Goal: Task Accomplishment & Management: Manage account settings

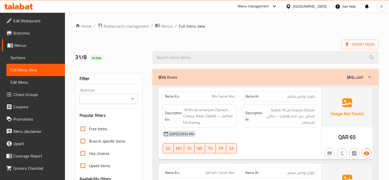
scroll to position [1105, 0]
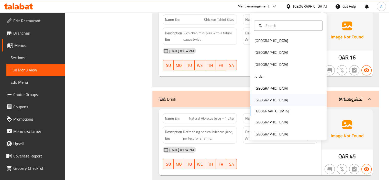
click at [256, 100] on div "[GEOGRAPHIC_DATA]" at bounding box center [272, 100] width 34 height 6
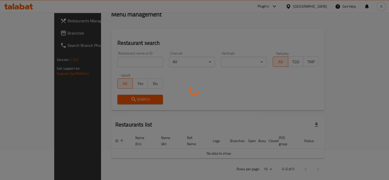
scroll to position [200, 0]
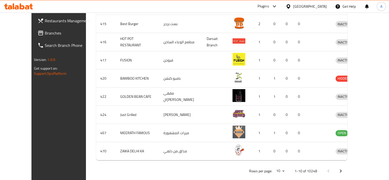
click at [45, 35] on span "Branches" at bounding box center [69, 33] width 48 height 6
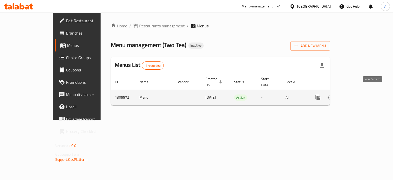
click at [358, 94] on icon "enhanced table" at bounding box center [355, 97] width 6 height 6
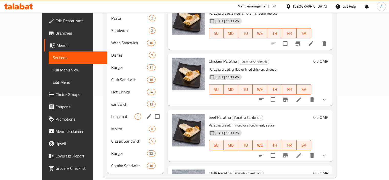
scroll to position [84, 0]
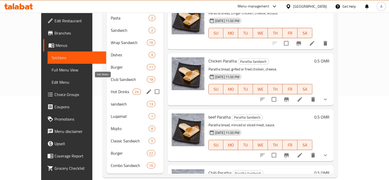
click at [111, 89] on span "Hot Drinks" at bounding box center [122, 92] width 22 height 6
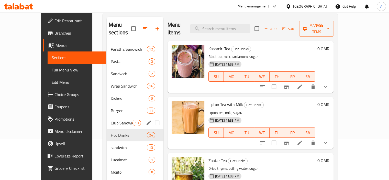
scroll to position [33, 0]
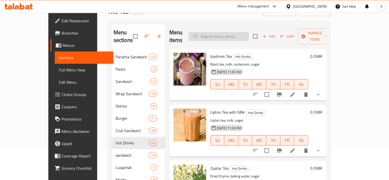
click at [217, 35] on input "search" at bounding box center [219, 36] width 60 height 9
paste input "Zaatar Tea"
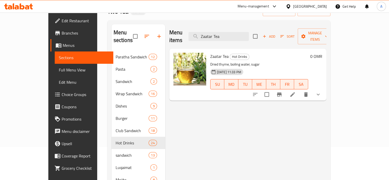
type input "Zaatar Tea"
click at [295, 92] on icon at bounding box center [292, 94] width 5 height 5
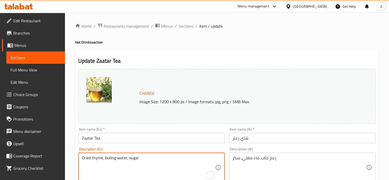
drag, startPoint x: 91, startPoint y: 157, endPoint x: 85, endPoint y: 159, distance: 5.9
click at [128, 168] on textarea "Dry thyme, boiling water, sugar" at bounding box center [149, 167] width 134 height 24
type textarea "Dry thyme, boiling water, sugar"
click at [144, 129] on div "Item name (En)   * Zaatar Tea Item name (En) *" at bounding box center [151, 135] width 147 height 16
click at [128, 141] on input "Zaatar Tea" at bounding box center [151, 138] width 147 height 10
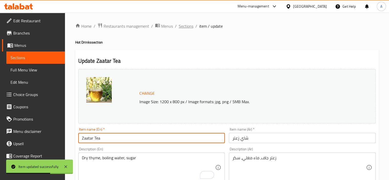
click at [184, 24] on span "Sections" at bounding box center [186, 26] width 15 height 6
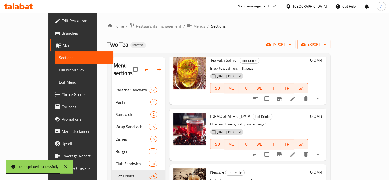
scroll to position [314, 0]
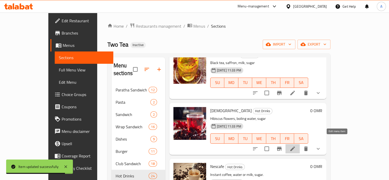
click at [296, 146] on icon at bounding box center [293, 149] width 6 height 6
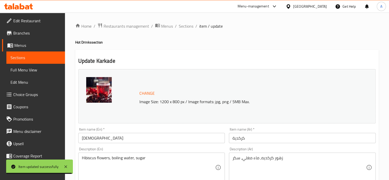
click at [168, 145] on div "Description (En) Hibiscus flowers, boiling water, sugar Description (En)" at bounding box center [151, 164] width 151 height 39
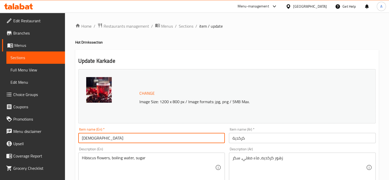
click at [170, 138] on input "Karkade" at bounding box center [151, 138] width 147 height 10
type input "Hibiscus"
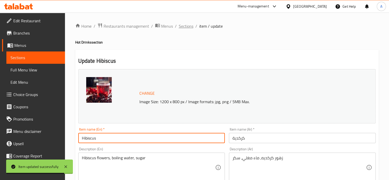
click at [187, 29] on span "Sections" at bounding box center [186, 26] width 15 height 6
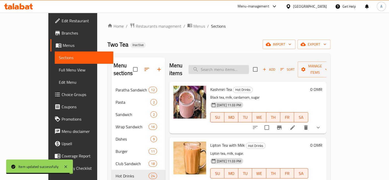
click at [229, 67] on input "search" at bounding box center [219, 69] width 60 height 9
paste input "Nescafe"
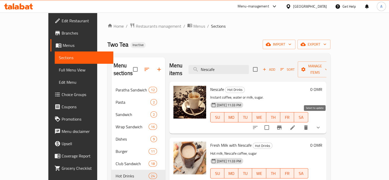
type input "Nescafe"
click at [272, 122] on input "checkbox" at bounding box center [266, 127] width 11 height 11
checkbox input "true"
click at [309, 124] on icon "delete" at bounding box center [306, 127] width 6 height 6
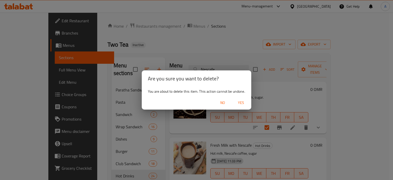
click at [242, 104] on span "Yes" at bounding box center [241, 103] width 12 height 6
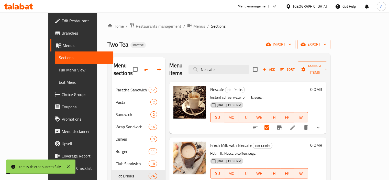
checkbox input "false"
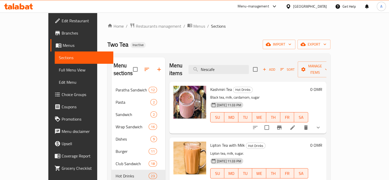
click at [205, 47] on div "Two Tea Inactive import export" at bounding box center [218, 44] width 223 height 9
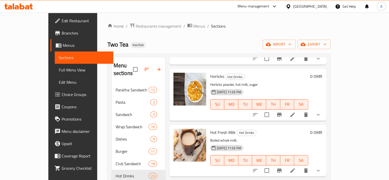
scroll to position [396, 0]
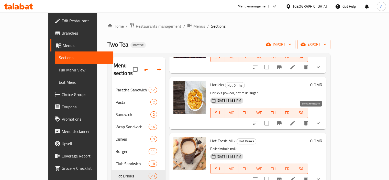
click at [272, 118] on input "checkbox" at bounding box center [266, 123] width 11 height 11
checkbox input "true"
click at [312, 117] on button "delete" at bounding box center [306, 123] width 12 height 12
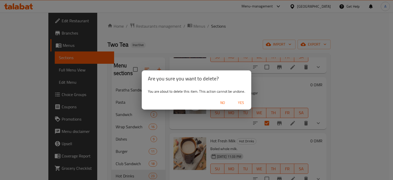
click at [242, 103] on span "Yes" at bounding box center [241, 103] width 12 height 6
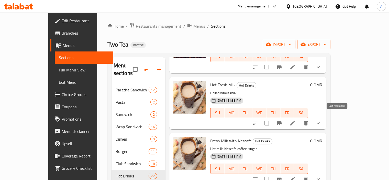
click at [296, 120] on icon at bounding box center [293, 123] width 6 height 6
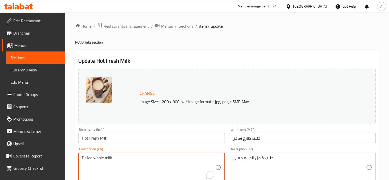
click at [150, 162] on textarea "Boiled whole milk." at bounding box center [149, 167] width 134 height 24
click at [96, 159] on textarea "Boiled whole milk." at bounding box center [149, 167] width 134 height 24
drag, startPoint x: 128, startPoint y: 159, endPoint x: 101, endPoint y: 157, distance: 26.9
click at [93, 165] on textarea "Boiled full-cream milk." at bounding box center [149, 167] width 134 height 24
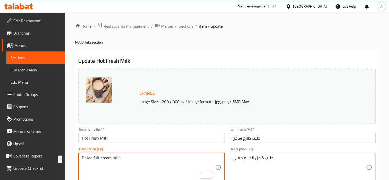
type textarea "Boiled full-cream milk."
click at [139, 134] on input "Hot Fresh Milk" at bounding box center [151, 138] width 147 height 10
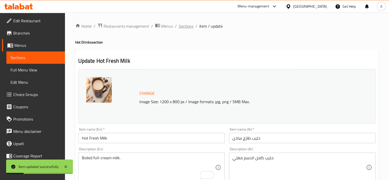
click at [185, 27] on span "Sections" at bounding box center [186, 26] width 15 height 6
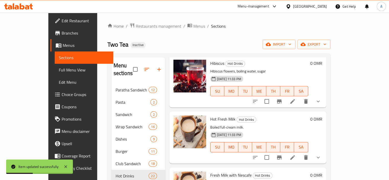
scroll to position [396, 0]
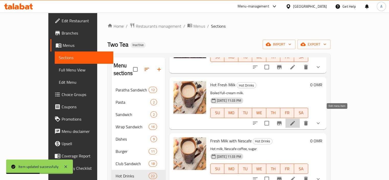
click at [296, 120] on icon at bounding box center [293, 123] width 6 height 6
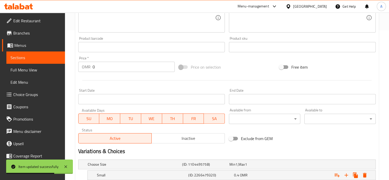
scroll to position [179, 0]
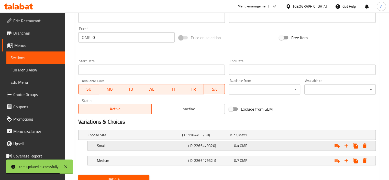
click at [121, 144] on h5 "Small" at bounding box center [142, 145] width 90 height 5
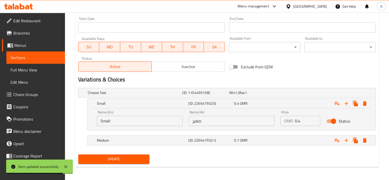
scroll to position [222, 0]
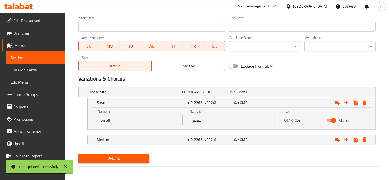
click at [132, 120] on input "Small" at bounding box center [140, 120] width 86 height 10
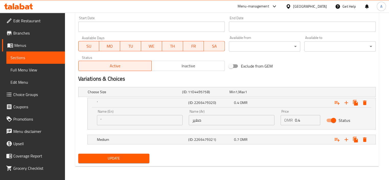
click at [150, 126] on div "Name (En) ’ Name (En)" at bounding box center [140, 117] width 92 height 22
drag, startPoint x: 149, startPoint y: 125, endPoint x: 92, endPoint y: 121, distance: 57.7
click at [90, 123] on div "Name (En) ’ Name (En) Name (Ar) صغير Name (Ar) Price OMR 0.4 Price Status" at bounding box center [232, 118] width 288 height 22
click at [111, 119] on input "’" at bounding box center [140, 120] width 86 height 10
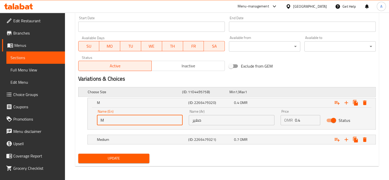
type input "Medium"
click at [110, 142] on div "Medium" at bounding box center [142, 139] width 92 height 7
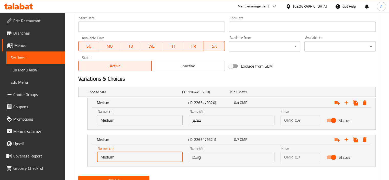
click at [49, 145] on span "Upsell" at bounding box center [37, 143] width 48 height 6
type input "Large"
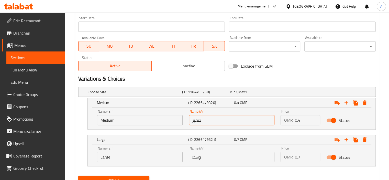
drag, startPoint x: 221, startPoint y: 118, endPoint x: 166, endPoint y: 125, distance: 55.4
click at [166, 125] on div "Name (En) Medium Name (En) Name (Ar) صغير Name (Ar) Price OMR 0.4 Price Status" at bounding box center [232, 117] width 276 height 22
type input "وسط"
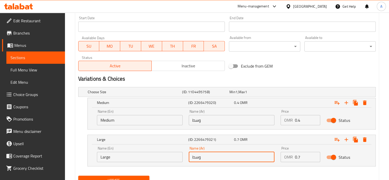
click at [217, 157] on input "وسط" at bounding box center [232, 157] width 86 height 10
type input "كبير"
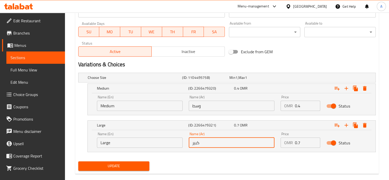
scroll to position [244, 0]
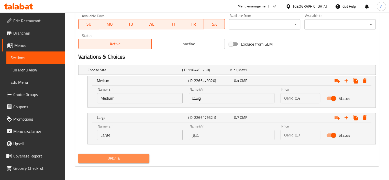
click at [125, 159] on span "Update" at bounding box center [113, 158] width 63 height 6
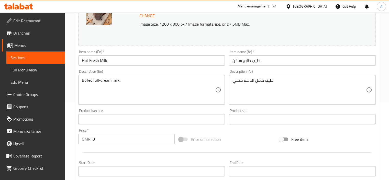
scroll to position [0, 0]
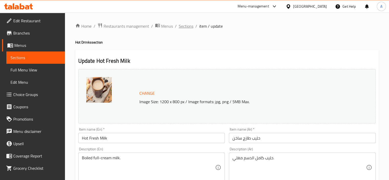
click at [180, 24] on span "Sections" at bounding box center [186, 26] width 15 height 6
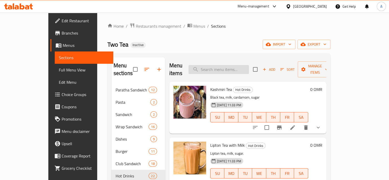
click at [247, 67] on input "search" at bounding box center [219, 69] width 60 height 9
paste input "Fresh Milk with Cardamom"
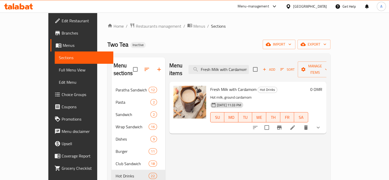
type input "Fresh Milk with Cardamom"
click at [296, 124] on icon at bounding box center [293, 127] width 6 height 6
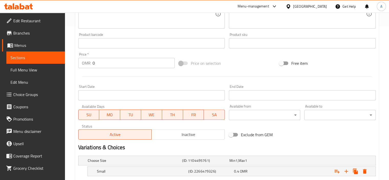
scroll to position [179, 0]
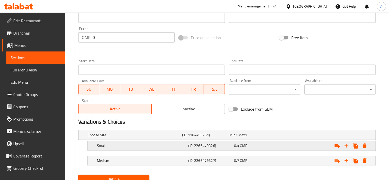
click at [112, 144] on h5 "Small" at bounding box center [142, 145] width 90 height 5
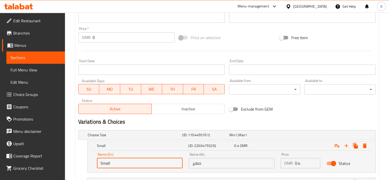
drag, startPoint x: 118, startPoint y: 163, endPoint x: 63, endPoint y: 161, distance: 54.8
click at [63, 161] on div "Edit Restaurant Branches Menus Sections Full Menu View Edit Menu Choice Groups …" at bounding box center [194, 28] width 389 height 390
type input "Medium"
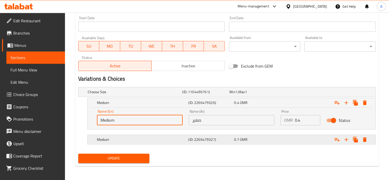
click at [124, 142] on div "Medium" at bounding box center [142, 139] width 92 height 7
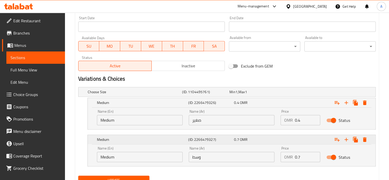
scroll to position [244, 0]
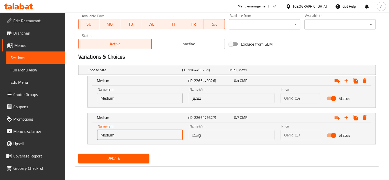
drag, startPoint x: 122, startPoint y: 133, endPoint x: 18, endPoint y: 134, distance: 103.4
click at [195, 130] on input "وسط" at bounding box center [232, 135] width 86 height 10
click at [155, 138] on input "L" at bounding box center [140, 135] width 86 height 10
drag, startPoint x: 121, startPoint y: 137, endPoint x: 103, endPoint y: 137, distance: 18.7
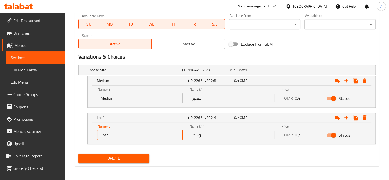
click at [103, 137] on input "Loaf" at bounding box center [140, 135] width 86 height 10
type input "Large"
click at [210, 137] on input "وسط" at bounding box center [232, 135] width 86 height 10
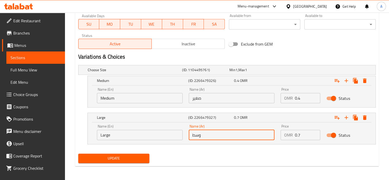
click at [210, 137] on input "وسط" at bounding box center [232, 135] width 86 height 10
click at [211, 102] on input "صغير" at bounding box center [232, 98] width 86 height 10
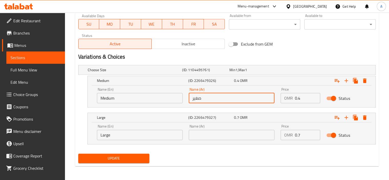
click at [210, 102] on input "صغير" at bounding box center [232, 98] width 86 height 10
paste input "وسط"
type input "وسط"
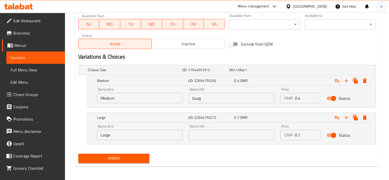
click at [205, 128] on div "Name (Ar) Name (Ar)" at bounding box center [232, 132] width 86 height 16
click at [201, 137] on input "text" at bounding box center [232, 135] width 86 height 10
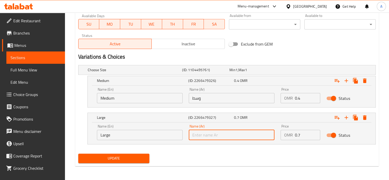
type input "كبير"
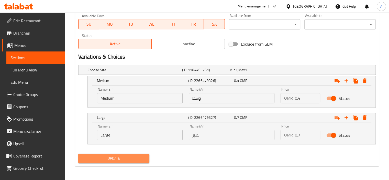
click at [117, 161] on button "Update" at bounding box center [113, 157] width 71 height 9
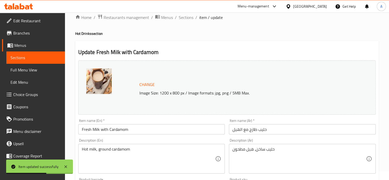
scroll to position [0, 0]
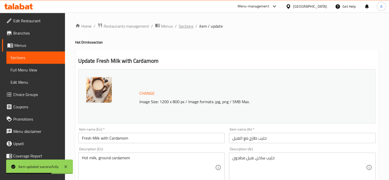
click at [186, 26] on span "Sections" at bounding box center [186, 26] width 15 height 6
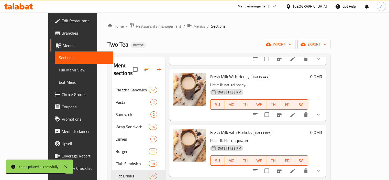
scroll to position [650, 0]
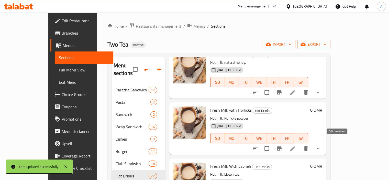
click at [296, 145] on icon at bounding box center [293, 148] width 6 height 6
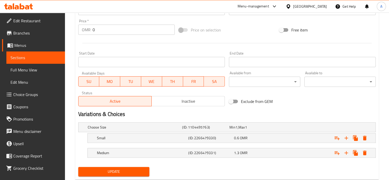
scroll to position [200, 0]
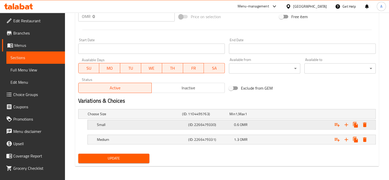
click at [110, 124] on h5 "Small" at bounding box center [142, 124] width 90 height 5
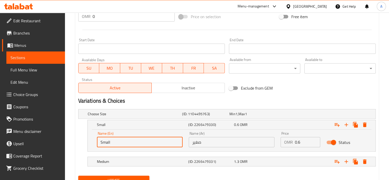
drag, startPoint x: 126, startPoint y: 142, endPoint x: 69, endPoint y: 143, distance: 56.8
click at [69, 143] on div "Home / Restaurants management / Menus / Sections / item / update Hot Drinks sec…" at bounding box center [227, 7] width 324 height 390
drag, startPoint x: 102, startPoint y: 141, endPoint x: 84, endPoint y: 140, distance: 17.7
click at [84, 140] on div "’ (ID: 2266479330) 0.6 OMR Name (En) ’ Name (En) Name (Ar) صغير Name (Ar) Price…" at bounding box center [227, 136] width 298 height 32
type input "Medium"
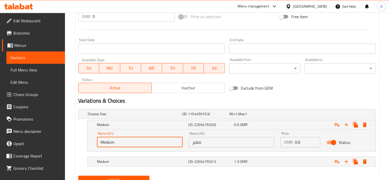
click at [117, 155] on nav at bounding box center [227, 154] width 298 height 4
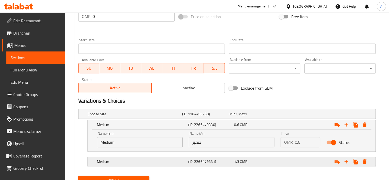
click at [112, 161] on h5 "Medium" at bounding box center [142, 161] width 90 height 5
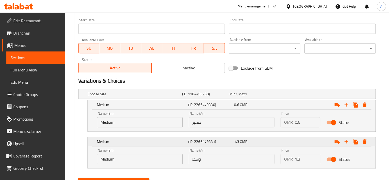
scroll to position [244, 0]
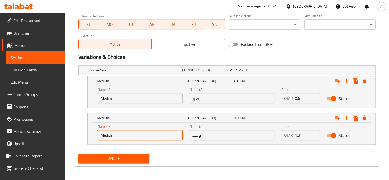
drag, startPoint x: 119, startPoint y: 137, endPoint x: 52, endPoint y: 136, distance: 67.3
type input "Large"
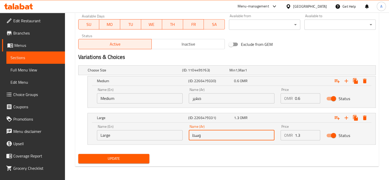
click at [198, 135] on input "وسط" at bounding box center [232, 135] width 86 height 10
click at [197, 98] on input "صغير" at bounding box center [232, 98] width 86 height 10
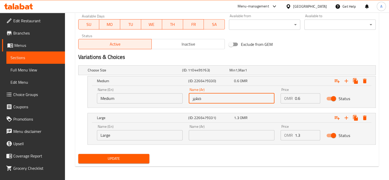
click at [197, 98] on input "صغير" at bounding box center [232, 98] width 86 height 10
paste input "وسط"
type input "وسط"
click at [196, 138] on input "text" at bounding box center [232, 135] width 86 height 10
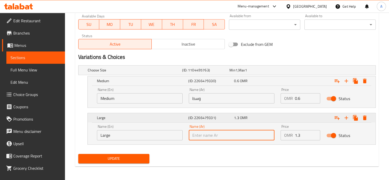
type input "كبير"
click at [137, 162] on button "Update" at bounding box center [113, 158] width 71 height 9
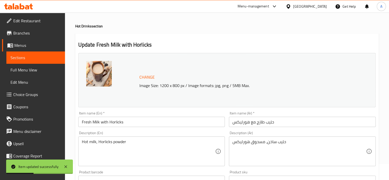
scroll to position [0, 0]
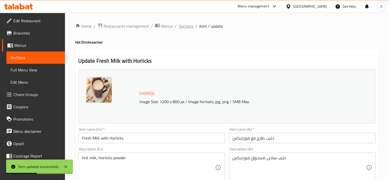
click at [184, 27] on span "Sections" at bounding box center [186, 26] width 15 height 6
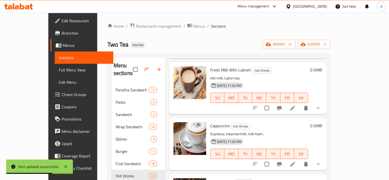
scroll to position [731, 0]
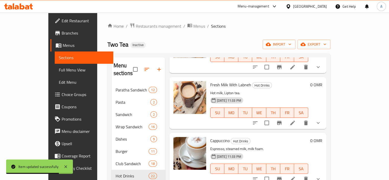
click at [295, 120] on icon at bounding box center [292, 122] width 5 height 5
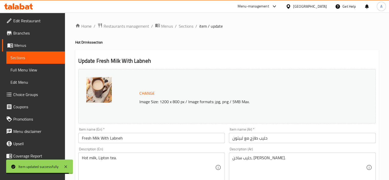
click at [150, 136] on input "Fresh Milk With Labneh" at bounding box center [151, 138] width 147 height 10
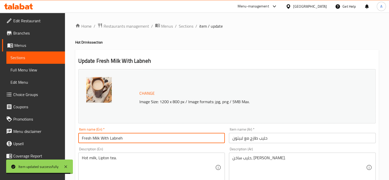
click at [150, 136] on input "Fresh Milk With Labneh" at bounding box center [151, 138] width 147 height 10
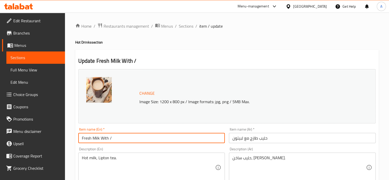
click at [149, 136] on input "Fresh Milk With /" at bounding box center [151, 138] width 147 height 10
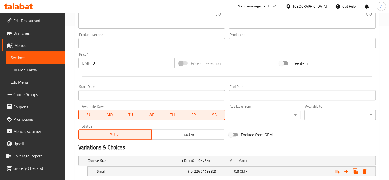
scroll to position [200, 0]
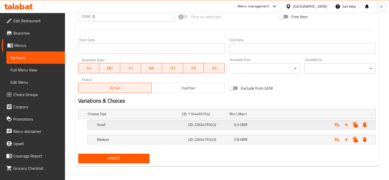
type input "Fresh Milk With Lipton"
click at [105, 122] on h5 "Small" at bounding box center [142, 124] width 90 height 5
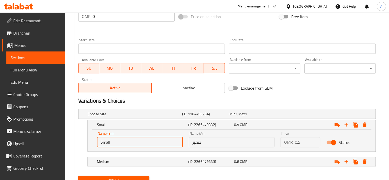
drag, startPoint x: 124, startPoint y: 143, endPoint x: 58, endPoint y: 140, distance: 65.8
click at [58, 140] on div "Edit Restaurant Branches Menus Sections Full Menu View Edit Menu Choice Groups …" at bounding box center [194, 7] width 389 height 390
type input "Medium"
click at [200, 141] on input "صغير" at bounding box center [232, 142] width 86 height 10
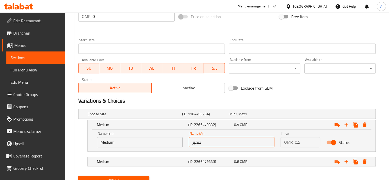
click at [200, 141] on input "صغير" at bounding box center [232, 142] width 86 height 10
type input "وسط"
click at [126, 158] on div "Medium" at bounding box center [142, 161] width 92 height 7
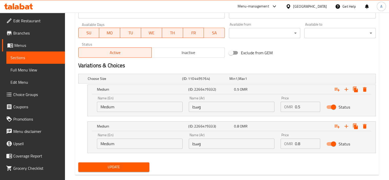
scroll to position [244, 0]
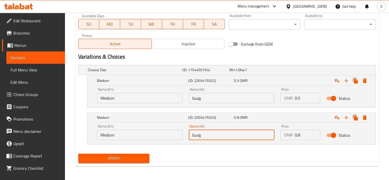
drag, startPoint x: 207, startPoint y: 135, endPoint x: 138, endPoint y: 135, distance: 69.3
click at [139, 135] on div "Name (En) Medium Name (En) Name (Ar) وسط Name (Ar) Price OMR 0.8 Price Status" at bounding box center [232, 132] width 276 height 22
type input "كبير"
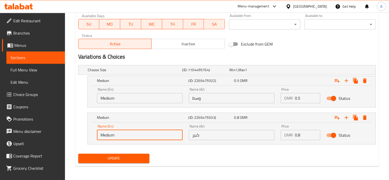
drag, startPoint x: 118, startPoint y: 134, endPoint x: 24, endPoint y: 137, distance: 93.7
type input "Large"
click at [125, 155] on span "Update" at bounding box center [113, 158] width 63 height 6
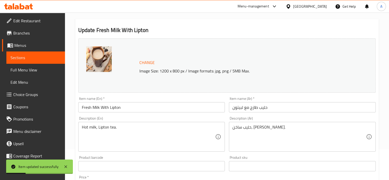
scroll to position [0, 0]
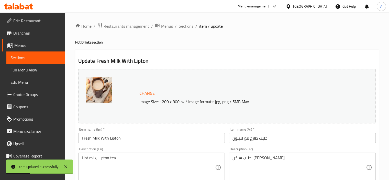
click at [190, 25] on span "Sections" at bounding box center [186, 26] width 15 height 6
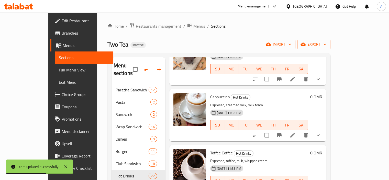
scroll to position [787, 0]
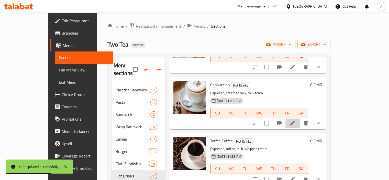
click at [300, 118] on li at bounding box center [293, 122] width 14 height 9
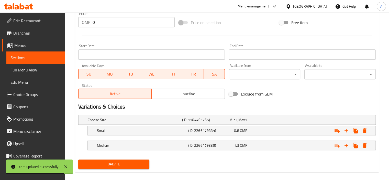
scroll to position [200, 0]
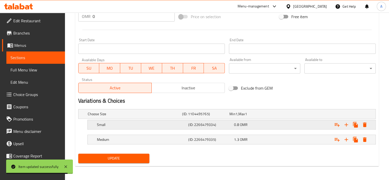
click at [109, 129] on div "Small (ID: 2266479334) 0.8 OMR" at bounding box center [233, 124] width 275 height 11
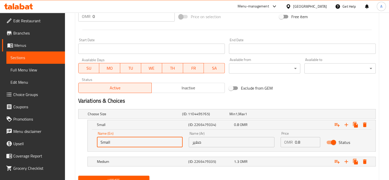
drag, startPoint x: 120, startPoint y: 143, endPoint x: 54, endPoint y: 137, distance: 65.8
click at [54, 137] on div "Edit Restaurant Branches Menus Sections Full Menu View Edit Menu Choice Groups …" at bounding box center [194, 7] width 389 height 390
type input "Medium"
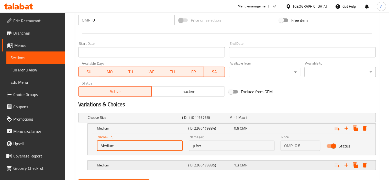
click at [105, 163] on h5 "Medium" at bounding box center [142, 164] width 90 height 5
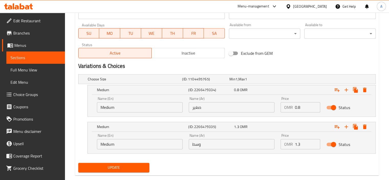
scroll to position [244, 0]
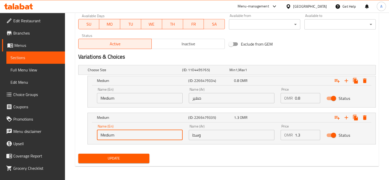
drag, startPoint x: 124, startPoint y: 134, endPoint x: 11, endPoint y: 129, distance: 113.0
type input "Large"
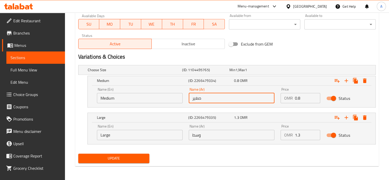
drag, startPoint x: 202, startPoint y: 98, endPoint x: 173, endPoint y: 104, distance: 29.2
click at [176, 104] on div "Name (En) Medium Name (En) Name (Ar) صغير Name (Ar) Price OMR 0.8 Price Status" at bounding box center [232, 95] width 276 height 22
type input "وسط"
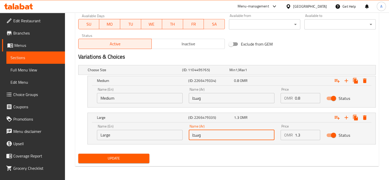
drag, startPoint x: 215, startPoint y: 136, endPoint x: 138, endPoint y: 137, distance: 77.0
click at [138, 137] on div "Name (En) Large Name (En) Name (Ar) وسط Name (Ar) Price OMR 1.3 Price Status" at bounding box center [232, 132] width 276 height 22
type input "كبير"
click at [140, 159] on span "Update" at bounding box center [113, 158] width 63 height 6
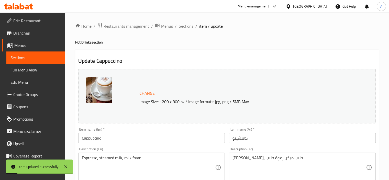
scroll to position [0, 0]
click at [181, 26] on span "Sections" at bounding box center [186, 26] width 15 height 6
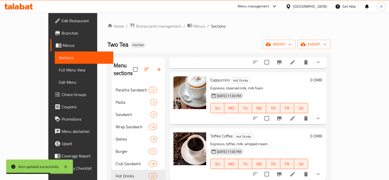
scroll to position [817, 0]
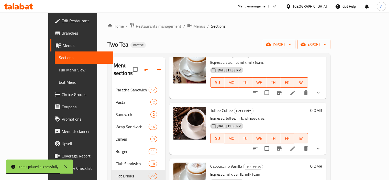
click at [295, 146] on icon at bounding box center [292, 148] width 5 height 5
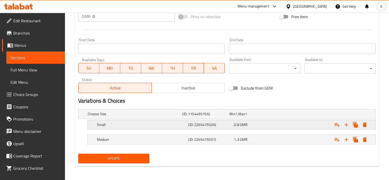
click at [113, 129] on div "Small (ID: 2266479336) 0.8 OMR" at bounding box center [233, 124] width 275 height 11
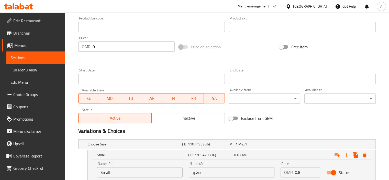
scroll to position [200, 0]
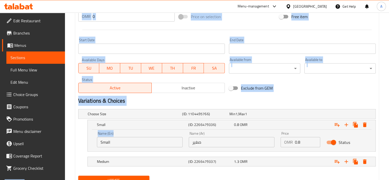
drag, startPoint x: 109, startPoint y: 128, endPoint x: 30, endPoint y: 119, distance: 79.5
click at [33, 118] on div "Edit Restaurant Branches Menus Sections Full Menu View Edit Menu Choice Groups …" at bounding box center [194, 7] width 389 height 390
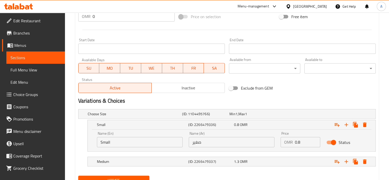
click at [114, 139] on input "Small" at bounding box center [140, 142] width 86 height 10
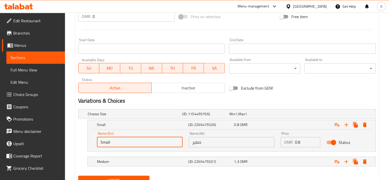
drag, startPoint x: 114, startPoint y: 140, endPoint x: 98, endPoint y: 141, distance: 15.1
click at [98, 141] on input "Small" at bounding box center [140, 142] width 86 height 10
drag, startPoint x: 125, startPoint y: 143, endPoint x: 79, endPoint y: 139, distance: 46.7
click at [79, 139] on div "’ (ID: 2266479336) 0.8 OMR Name (En) ’ Name (En) Name (Ar) صغير Name (Ar) Price…" at bounding box center [227, 136] width 298 height 32
type input "Medium"
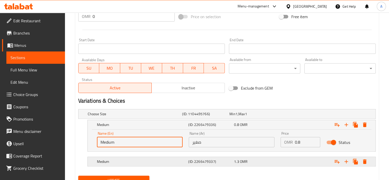
click at [118, 163] on h5 "Medium" at bounding box center [142, 161] width 90 height 5
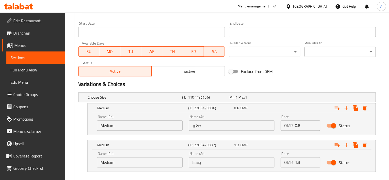
scroll to position [226, 0]
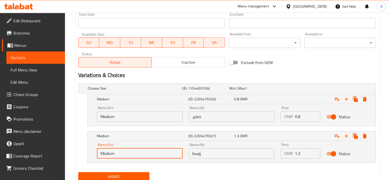
drag, startPoint x: 117, startPoint y: 155, endPoint x: 64, endPoint y: 149, distance: 53.2
type input "Large"
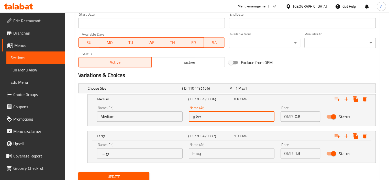
drag, startPoint x: 206, startPoint y: 115, endPoint x: 129, endPoint y: 114, distance: 76.8
click at [129, 114] on div "Name (En) Medium Name (En) Name (Ar) صغير Name (Ar) Price OMR 0.8 Price Status" at bounding box center [232, 114] width 276 height 22
type input "وسط"
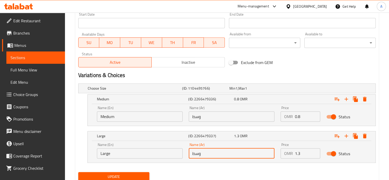
drag, startPoint x: 209, startPoint y: 154, endPoint x: 158, endPoint y: 156, distance: 51.7
click at [158, 156] on div "Name (En) Large Name (En) Name (Ar) وسط Name (Ar) Price OMR 1.3 Price Status" at bounding box center [232, 151] width 276 height 22
type input "كبير"
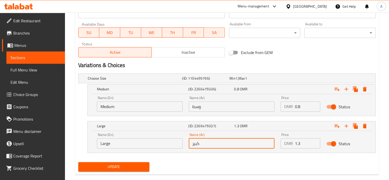
scroll to position [244, 0]
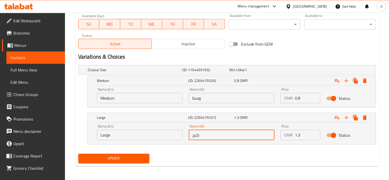
click at [104, 153] on button "Update" at bounding box center [113, 157] width 71 height 9
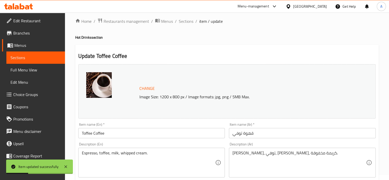
scroll to position [0, 0]
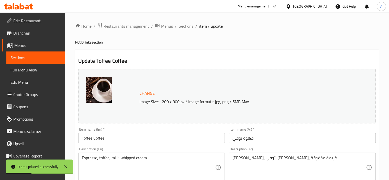
click at [183, 29] on span "Sections" at bounding box center [186, 26] width 15 height 6
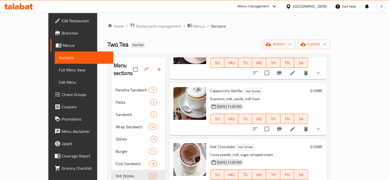
scroll to position [895, 0]
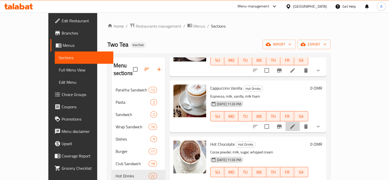
click at [296, 123] on icon at bounding box center [293, 126] width 6 height 6
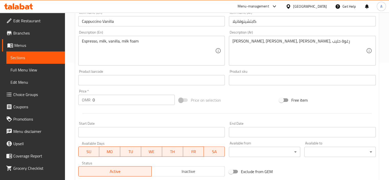
scroll to position [200, 0]
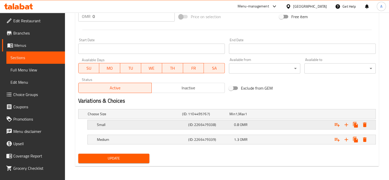
click at [132, 127] on div "Small" at bounding box center [142, 124] width 92 height 7
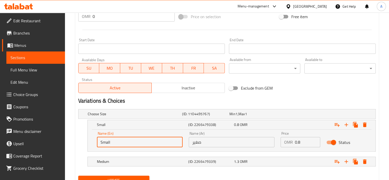
drag, startPoint x: 137, startPoint y: 142, endPoint x: 41, endPoint y: 128, distance: 97.0
click at [41, 128] on div "Edit Restaurant Branches Menus Sections Full Menu View Edit Menu Choice Groups …" at bounding box center [194, 7] width 389 height 390
drag, startPoint x: 104, startPoint y: 138, endPoint x: 72, endPoint y: 136, distance: 32.0
click at [72, 136] on div "Home / Restaurants management / Menus / Sections / item / update Hot Drinks sec…" at bounding box center [227, 7] width 324 height 390
type input "Medium"
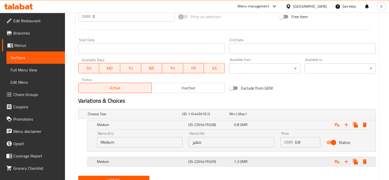
click at [114, 160] on div "Medium" at bounding box center [142, 161] width 92 height 7
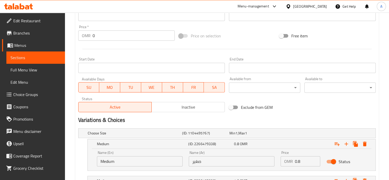
scroll to position [244, 0]
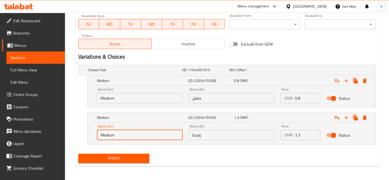
drag, startPoint x: 118, startPoint y: 135, endPoint x: 47, endPoint y: 131, distance: 71.3
type input "Large"
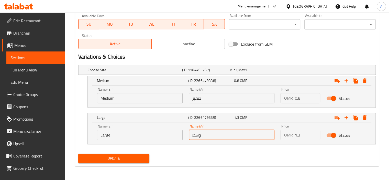
click at [203, 132] on input "وسط" at bounding box center [232, 135] width 86 height 10
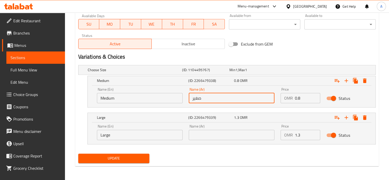
click at [216, 94] on input "صغير" at bounding box center [232, 98] width 86 height 10
paste input "وسط"
type input "وسط"
click at [207, 130] on input "text" at bounding box center [232, 135] width 86 height 10
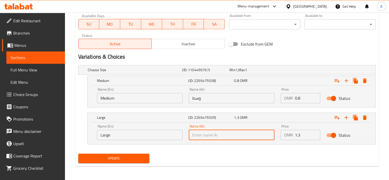
type input "كبير"
click at [140, 157] on span "Update" at bounding box center [113, 158] width 63 height 6
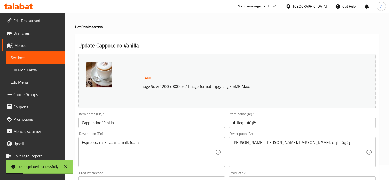
scroll to position [14, 0]
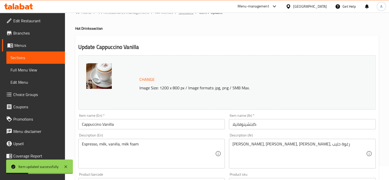
click at [188, 14] on span "Sections" at bounding box center [186, 12] width 15 height 6
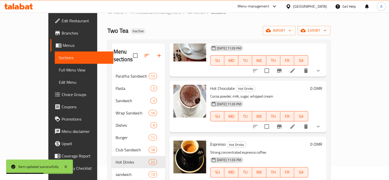
scroll to position [929, 0]
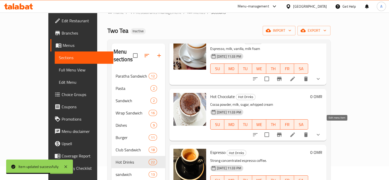
click at [295, 132] on icon at bounding box center [292, 134] width 5 height 5
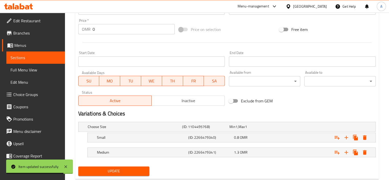
scroll to position [200, 0]
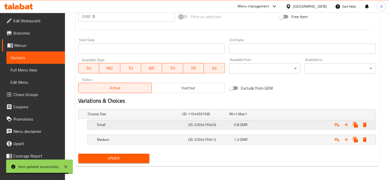
click at [105, 129] on div "Small (ID: 2266479340) 0.8 OMR" at bounding box center [233, 124] width 275 height 11
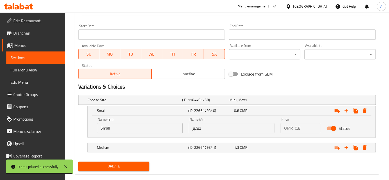
scroll to position [222, 0]
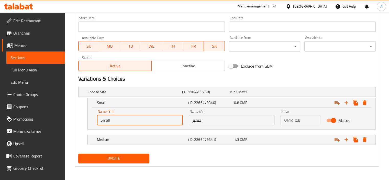
drag, startPoint x: 126, startPoint y: 117, endPoint x: 66, endPoint y: 125, distance: 60.0
type input "Medium"
click at [128, 135] on div "Medium (ID: 2266479341) 1.3 OMR" at bounding box center [233, 139] width 275 height 11
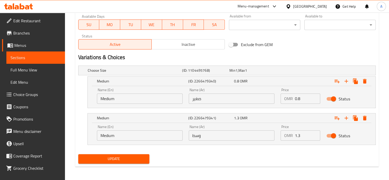
scroll to position [244, 0]
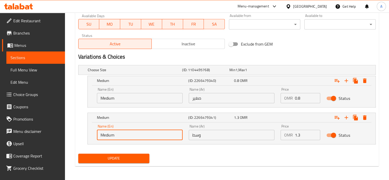
drag, startPoint x: 118, startPoint y: 138, endPoint x: 69, endPoint y: 138, distance: 49.1
type input "Large"
click at [196, 136] on input "وسط" at bounding box center [232, 135] width 86 height 10
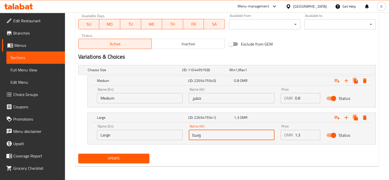
click at [196, 136] on input "وسط" at bounding box center [232, 135] width 86 height 10
click at [200, 92] on div "Name (Ar) صغير Name (Ar)" at bounding box center [232, 95] width 86 height 16
click at [199, 96] on input "صغير" at bounding box center [232, 98] width 86 height 10
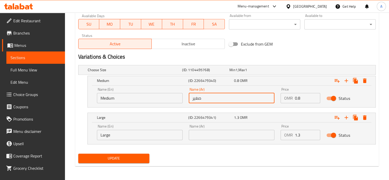
click at [199, 96] on input "صغير" at bounding box center [232, 98] width 86 height 10
paste input "وسط"
type input "وسط"
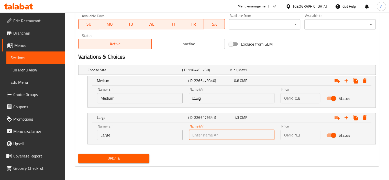
click at [202, 133] on input "text" at bounding box center [232, 135] width 86 height 10
type input "كبير"
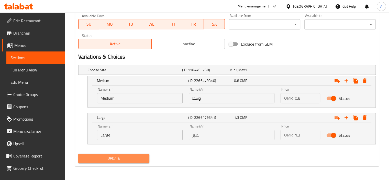
click at [130, 160] on span "Update" at bounding box center [113, 158] width 63 height 6
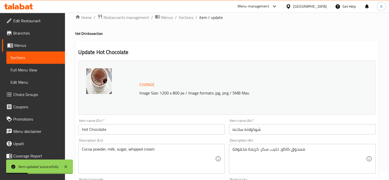
scroll to position [0, 0]
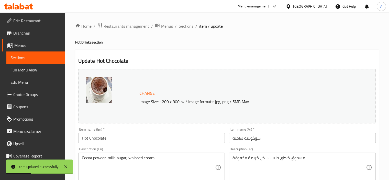
click at [188, 29] on span "Sections" at bounding box center [186, 26] width 15 height 6
click at [184, 26] on span "Sections" at bounding box center [186, 26] width 15 height 6
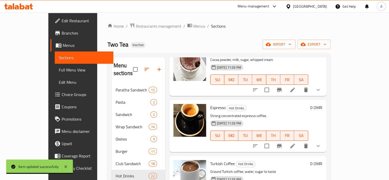
scroll to position [1025, 0]
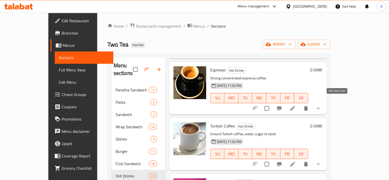
click at [295, 106] on icon at bounding box center [292, 108] width 5 height 5
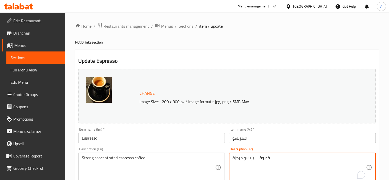
click at [242, 158] on textarea "قهوة اسبريسو مركزة." at bounding box center [300, 167] width 134 height 24
click at [89, 155] on div "Strong concentrated espresso coffee. Description (En)" at bounding box center [151, 167] width 147 height 30
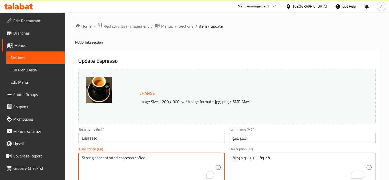
click at [89, 155] on div "Strong concentrated espresso coffee. Description (En)" at bounding box center [151, 167] width 147 height 30
click at [88, 157] on textarea "Strong concentrated espresso coffee." at bounding box center [149, 167] width 134 height 24
click at [88, 158] on textarea "concentrated espresso coffee." at bounding box center [149, 167] width 134 height 24
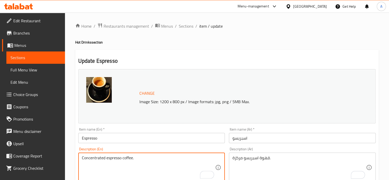
type textarea "Concentrated espresso coffee."
click at [106, 150] on div "Description (En) Concentrated espresso coffee. Description (En)" at bounding box center [151, 164] width 147 height 35
drag, startPoint x: 111, startPoint y: 147, endPoint x: 114, endPoint y: 146, distance: 3.0
click at [112, 147] on div "Description (En) Concentrated espresso coffee. Description (En)" at bounding box center [151, 164] width 147 height 35
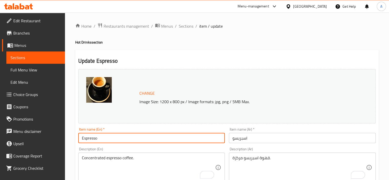
click at [118, 142] on input "Espresso" at bounding box center [151, 138] width 147 height 10
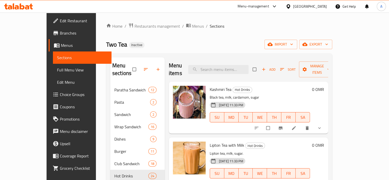
click at [57, 67] on span "Full Menu View" at bounding box center [82, 70] width 50 height 6
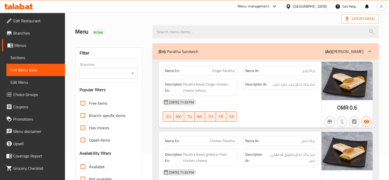
scroll to position [102, 0]
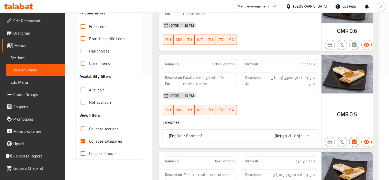
click at [83, 139] on input "Collapse categories" at bounding box center [83, 141] width 12 height 12
checkbox input "false"
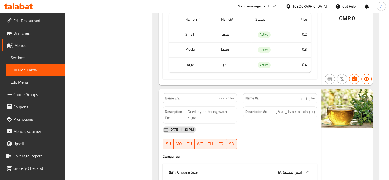
scroll to position [8610, 0]
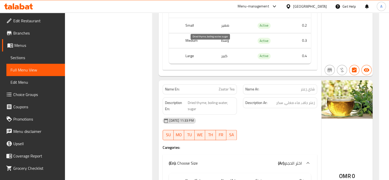
click at [199, 100] on span "Dried thyme, boiling water, sugar" at bounding box center [211, 106] width 47 height 13
click at [219, 86] on span "Zaatar Tea" at bounding box center [227, 88] width 16 height 5
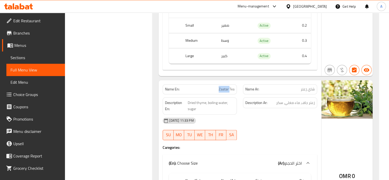
click at [219, 86] on span "Zaatar Tea" at bounding box center [227, 88] width 16 height 5
copy span "Zaatar Tea"
click at [193, 94] on div "Description En: Dried thyme, boiling water, sugar" at bounding box center [200, 105] width 80 height 23
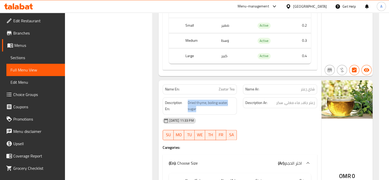
click at [193, 94] on div "Description En: Dried thyme, boiling water, sugar" at bounding box center [200, 105] width 80 height 23
copy span "Dried thyme, boiling water, sugar"
click at [227, 86] on span "Zaatar Tea" at bounding box center [227, 88] width 16 height 5
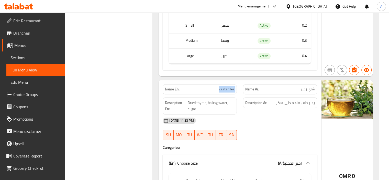
copy span "Zaatar Tea"
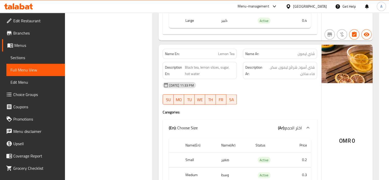
scroll to position [8737, 0]
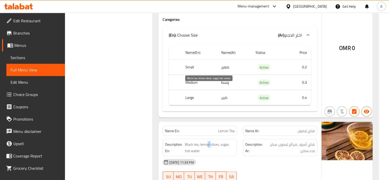
click at [208, 141] on span "Black tea, lemon slices, sugar, hot water" at bounding box center [210, 147] width 50 height 13
click at [220, 141] on span "Black tea, lemon slices, sugar, hot water" at bounding box center [210, 147] width 50 height 13
drag, startPoint x: 203, startPoint y: 96, endPoint x: 208, endPoint y: 95, distance: 5.3
click at [207, 141] on span "Black tea, lemon slices, sugar, hot water" at bounding box center [210, 147] width 50 height 13
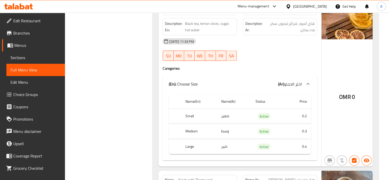
scroll to position [8865, 0]
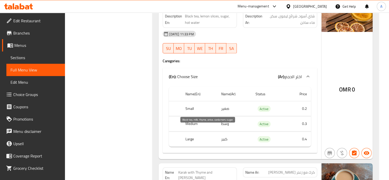
drag, startPoint x: 205, startPoint y: 129, endPoint x: 212, endPoint y: 129, distance: 7.2
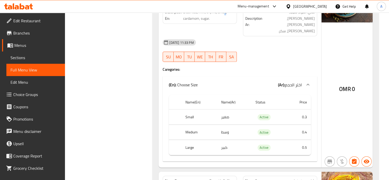
scroll to position [9044, 0]
drag, startPoint x: 210, startPoint y: 122, endPoint x: 214, endPoint y: 121, distance: 4.5
drag, startPoint x: 220, startPoint y: 120, endPoint x: 225, endPoint y: 120, distance: 5.1
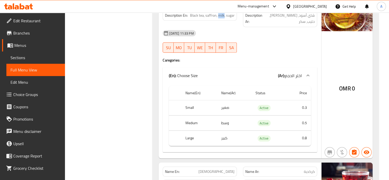
scroll to position [9224, 0]
click at [226, 169] on span "Karkade" at bounding box center [217, 171] width 36 height 5
copy span "Karkade"
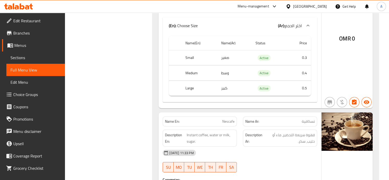
scroll to position [9454, 0]
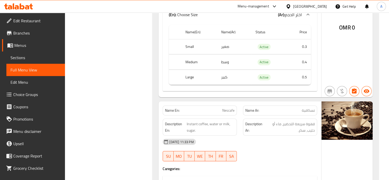
click at [230, 108] on span "Nescafe" at bounding box center [228, 110] width 12 height 5
copy span "Nescafe"
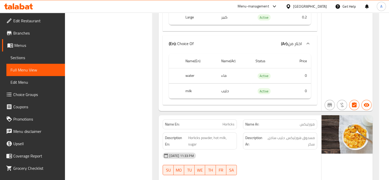
scroll to position [9684, 0]
click at [230, 121] on span "Horlicks" at bounding box center [229, 123] width 12 height 5
copy span "Horlicks"
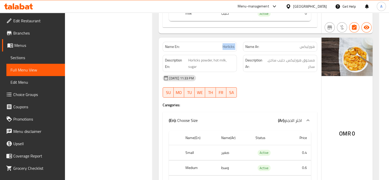
scroll to position [9812, 0]
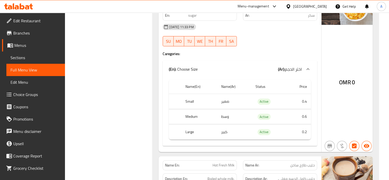
click at [232, 160] on div "Name En: Hot Fresh Milk" at bounding box center [200, 165] width 74 height 10
copy span "Hot Fresh Milk"
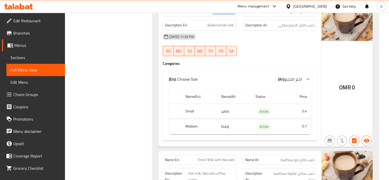
scroll to position [9991, 0]
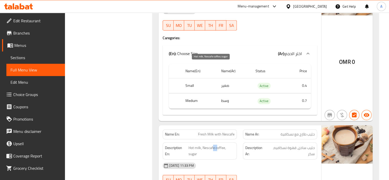
drag, startPoint x: 217, startPoint y: 63, endPoint x: 213, endPoint y: 67, distance: 5.6
click at [213, 145] on span "Hot milk, Nescafe coffee, sugar" at bounding box center [212, 151] width 46 height 13
drag, startPoint x: 201, startPoint y: 76, endPoint x: 199, endPoint y: 78, distance: 2.8
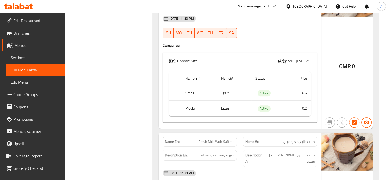
scroll to position [10145, 0]
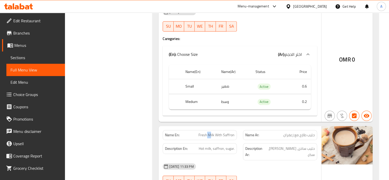
drag, startPoint x: 210, startPoint y: 54, endPoint x: 207, endPoint y: 54, distance: 3.3
click at [207, 132] on span "Fresh Milk With Saffron" at bounding box center [217, 134] width 36 height 5
click at [224, 132] on span "Fresh Milk With Saffron" at bounding box center [217, 134] width 36 height 5
drag, startPoint x: 202, startPoint y: 68, endPoint x: 200, endPoint y: 68, distance: 2.7
click at [200, 145] on span "Hot milk, saffron, sugar." at bounding box center [217, 148] width 36 height 6
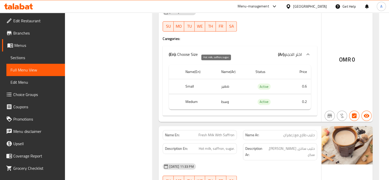
click at [216, 145] on span "Hot milk, saffron, sugar." at bounding box center [217, 148] width 36 height 6
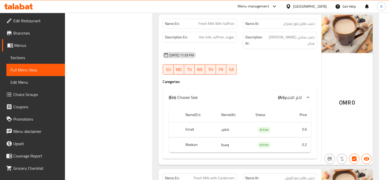
scroll to position [10247, 0]
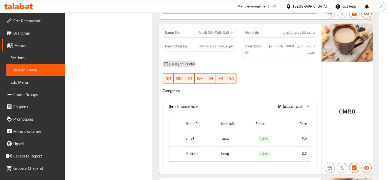
copy span "Fresh Milk with Cardamom"
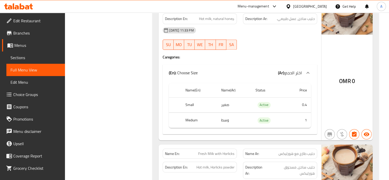
scroll to position [10579, 0]
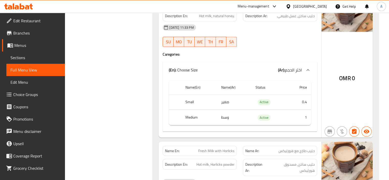
click at [223, 146] on div "Name En: Fresh Milk with Horlicks" at bounding box center [200, 151] width 74 height 10
copy span "Fresh Milk with Horlicks"
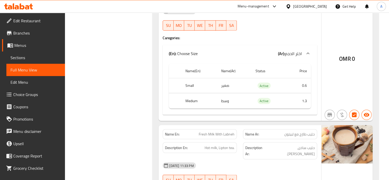
scroll to position [10759, 0]
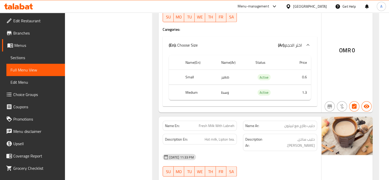
click at [217, 123] on span "Fresh Milk With Labneh" at bounding box center [217, 125] width 36 height 5
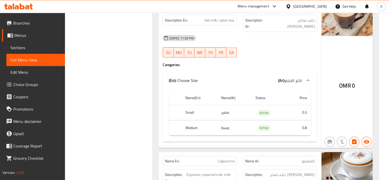
scroll to position [10886, 0]
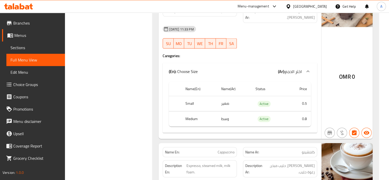
click at [214, 149] on p "Name En: Cappuccino" at bounding box center [200, 151] width 70 height 5
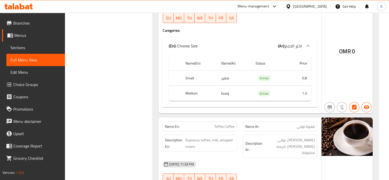
scroll to position [11066, 0]
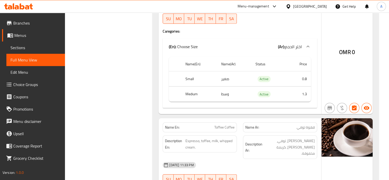
click at [222, 122] on div "Name En: Toffee Coffee" at bounding box center [200, 127] width 74 height 10
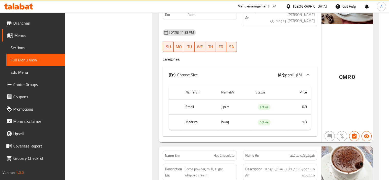
scroll to position [11347, 0]
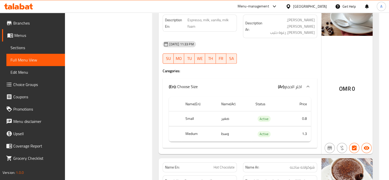
click at [222, 165] on span "Hot Chocolate" at bounding box center [224, 167] width 21 height 5
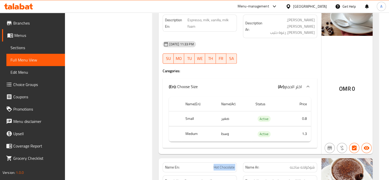
click at [222, 165] on span "Hot Chocolate" at bounding box center [224, 167] width 21 height 5
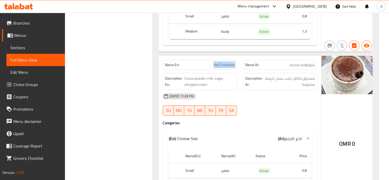
scroll to position [11475, 0]
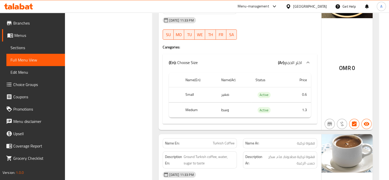
scroll to position [11654, 0]
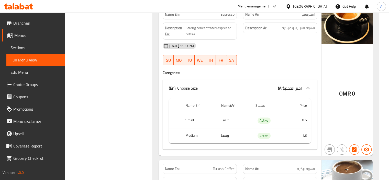
click at [222, 166] on span "Turkish Coffee" at bounding box center [224, 168] width 22 height 5
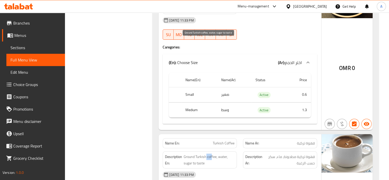
drag, startPoint x: 212, startPoint y: 40, endPoint x: 205, endPoint y: 41, distance: 6.5
click at [205, 153] on span "Ground Turkish coffee, water, sugar to taste" at bounding box center [209, 159] width 51 height 13
click at [216, 153] on span "Ground Turkish coffee, water, sugar to taste" at bounding box center [209, 159] width 51 height 13
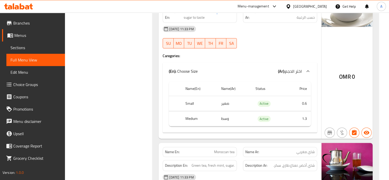
scroll to position [11833, 0]
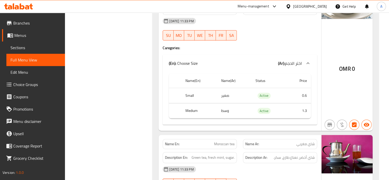
click at [223, 141] on span "Moroccan tea" at bounding box center [224, 143] width 20 height 5
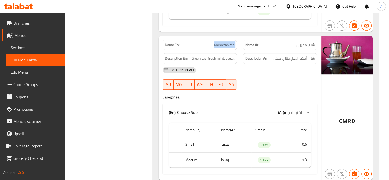
scroll to position [11935, 0]
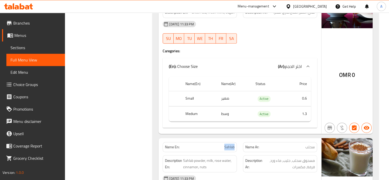
scroll to position [11987, 0]
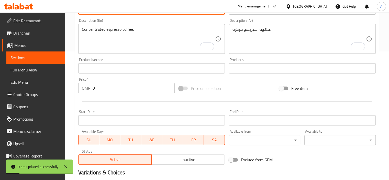
scroll to position [153, 0]
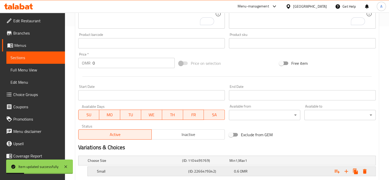
click at [110, 167] on div "Small (ID: 2266479342) 0.6 OMR" at bounding box center [233, 171] width 275 height 11
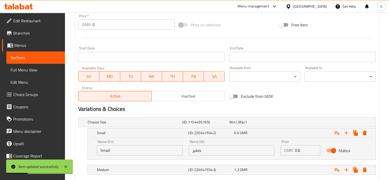
scroll to position [222, 0]
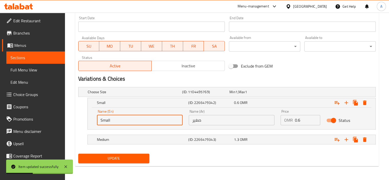
drag, startPoint x: 117, startPoint y: 122, endPoint x: 59, endPoint y: 124, distance: 57.9
drag, startPoint x: 113, startPoint y: 118, endPoint x: 64, endPoint y: 121, distance: 49.5
type input "Medium"
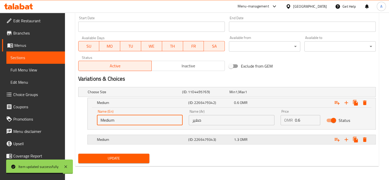
click at [109, 139] on h5 "Medium" at bounding box center [142, 139] width 90 height 5
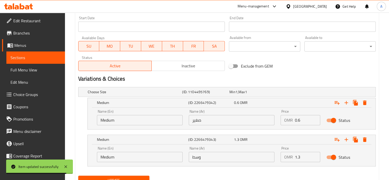
scroll to position [244, 0]
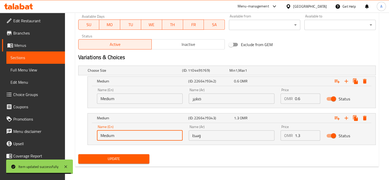
drag, startPoint x: 118, startPoint y: 136, endPoint x: 25, endPoint y: 129, distance: 93.6
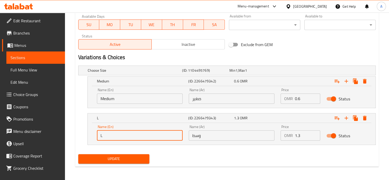
type input "Large"
click at [191, 136] on input "وسط" at bounding box center [232, 135] width 86 height 10
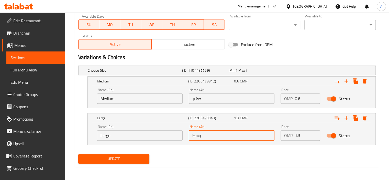
click at [191, 136] on input "وسط" at bounding box center [232, 135] width 86 height 10
click at [210, 103] on div "Name (Ar) صغير Name (Ar)" at bounding box center [232, 96] width 92 height 22
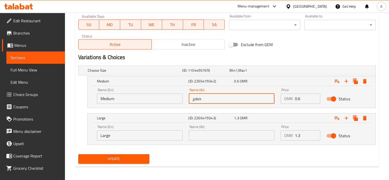
click at [212, 101] on input "صغير" at bounding box center [232, 98] width 86 height 10
paste input "وسط"
type input "وسط"
click at [203, 135] on input "text" at bounding box center [232, 135] width 86 height 10
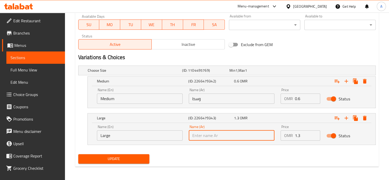
type input "كبير"
click at [118, 159] on span "Update" at bounding box center [113, 159] width 63 height 6
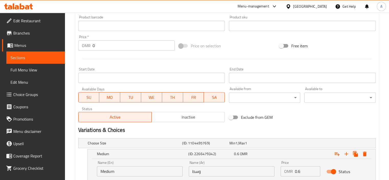
scroll to position [141, 0]
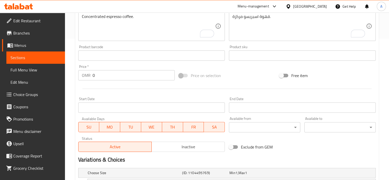
click at [232, 81] on div "Price on selection" at bounding box center [227, 76] width 101 height 14
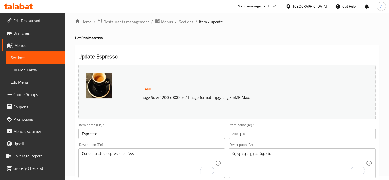
scroll to position [0, 0]
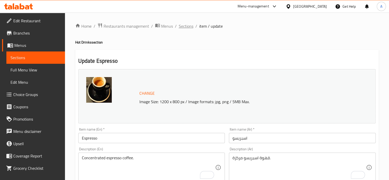
click at [181, 25] on span "Sections" at bounding box center [186, 26] width 15 height 6
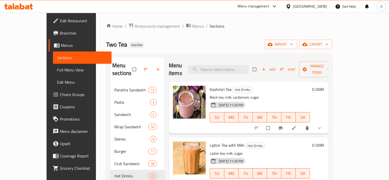
click at [295, 60] on div "Menu items Add Sort Manage items" at bounding box center [248, 69] width 159 height 24
click at [276, 67] on span "Add" at bounding box center [269, 70] width 14 height 6
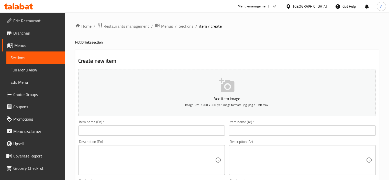
click at [271, 136] on div "Item name (Ar)   * Item name (Ar) *" at bounding box center [302, 128] width 151 height 20
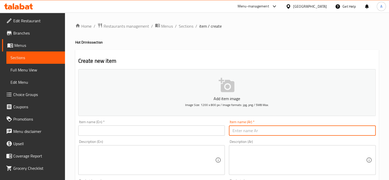
click at [272, 134] on input "text" at bounding box center [302, 130] width 147 height 10
paste input "قهوة تركية مع حليب"
type input "قهوة تركية مع حليب"
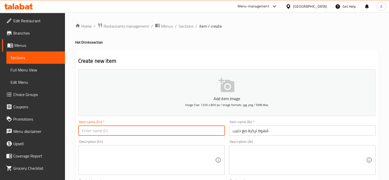
click at [185, 136] on input "text" at bounding box center [151, 130] width 147 height 10
drag, startPoint x: 107, startPoint y: 131, endPoint x: 173, endPoint y: 127, distance: 66.1
click at [173, 127] on input "Turkish Coffee (d) - Large" at bounding box center [151, 130] width 147 height 10
click at [153, 129] on input "Turkish Coffee w" at bounding box center [151, 130] width 147 height 10
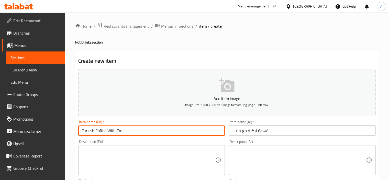
click at [126, 130] on input "Turkish Coffee With Zm" at bounding box center [151, 130] width 147 height 10
click at [129, 132] on input "Turkish Coffee With Milk" at bounding box center [151, 130] width 147 height 10
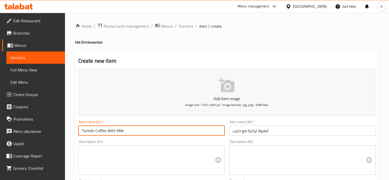
type input "Turkish Coffee With Milk"
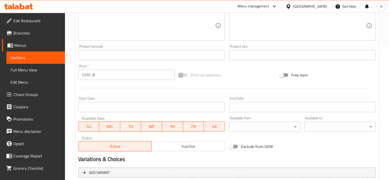
scroll to position [179, 0]
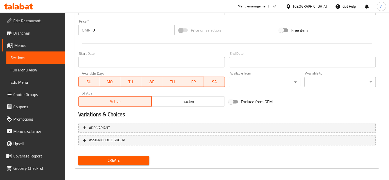
drag, startPoint x: 124, startPoint y: 157, endPoint x: 124, endPoint y: 160, distance: 3.1
click at [124, 160] on span "Create" at bounding box center [113, 160] width 63 height 6
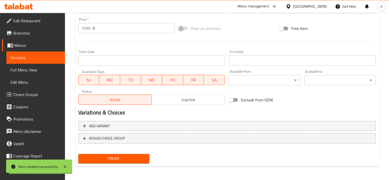
scroll to position [181, 0]
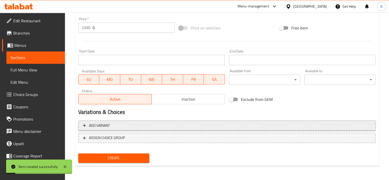
click at [126, 130] on button "Add variant" at bounding box center [227, 125] width 298 height 10
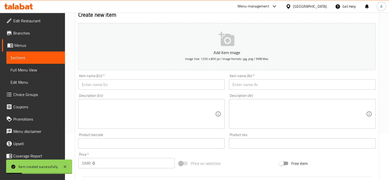
scroll to position [0, 0]
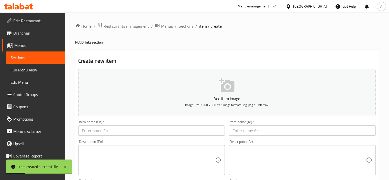
click at [181, 26] on span "Sections" at bounding box center [186, 26] width 15 height 6
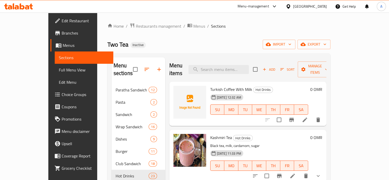
click at [308, 117] on icon at bounding box center [305, 120] width 6 height 6
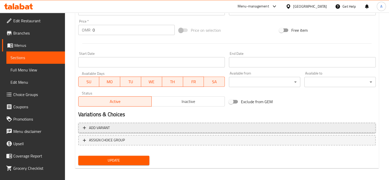
click at [176, 123] on button "Add variant" at bounding box center [227, 128] width 298 height 10
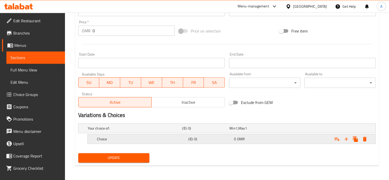
scroll to position [178, 0]
click at [345, 138] on icon "Expand" at bounding box center [346, 139] width 6 height 6
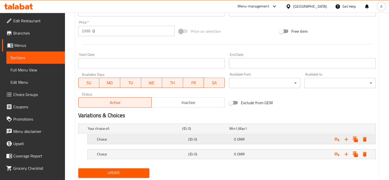
click at [123, 138] on h5 "Choice" at bounding box center [142, 139] width 90 height 5
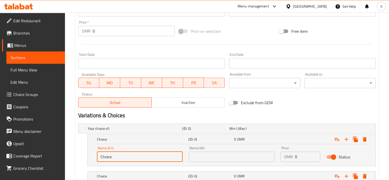
drag, startPoint x: 118, startPoint y: 154, endPoint x: 78, endPoint y: 150, distance: 40.6
click at [78, 150] on div "Your choice of: (ID: 0) Min 1 , Max 1 Name (En) Your choice of: Name (En) Name …" at bounding box center [227, 155] width 302 height 67
type input "Medium"
click at [208, 153] on input "text" at bounding box center [232, 156] width 86 height 10
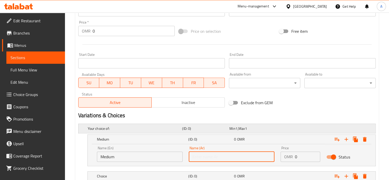
type input "وسط"
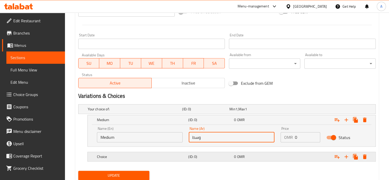
scroll to position [215, 0]
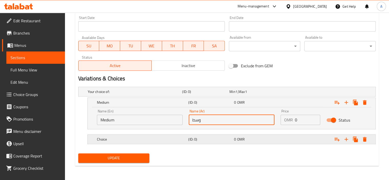
click at [144, 137] on h5 "Choice" at bounding box center [142, 139] width 90 height 5
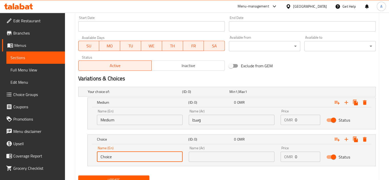
drag, startPoint x: 126, startPoint y: 159, endPoint x: 39, endPoint y: 158, distance: 87.5
click at [39, 158] on div "Edit Restaurant Branches Menus Sections Full Menu View Edit Menu Choice Groups …" at bounding box center [194, 0] width 389 height 404
type input "Large"
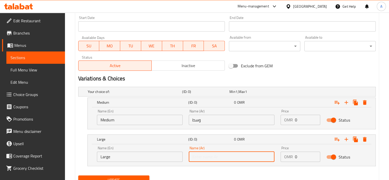
click at [204, 154] on input "text" at bounding box center [232, 156] width 86 height 10
type input "كبير"
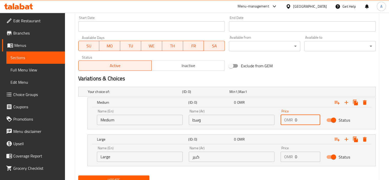
drag, startPoint x: 299, startPoint y: 119, endPoint x: 269, endPoint y: 119, distance: 30.2
click at [269, 119] on div "Name (En) Medium Name (En) Name (Ar) وسط Name (Ar) Price OMR 0 Price Status" at bounding box center [232, 117] width 276 height 22
type input "0.6"
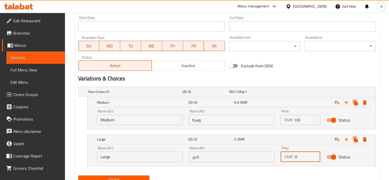
drag, startPoint x: 301, startPoint y: 160, endPoint x: 269, endPoint y: 161, distance: 32.3
click at [269, 161] on div "Name (En) Large Name (En) Name (Ar) كبير Name (Ar) Price OMR 0 Price Status" at bounding box center [232, 154] width 276 height 22
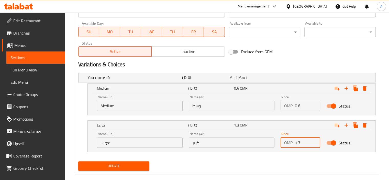
scroll to position [237, 0]
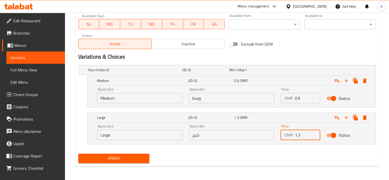
type input "1.3"
click at [113, 159] on span "Update" at bounding box center [113, 158] width 63 height 6
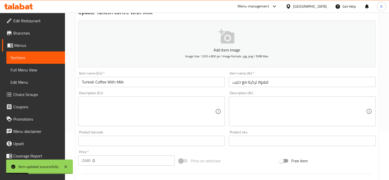
scroll to position [6, 0]
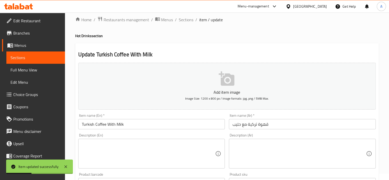
drag, startPoint x: 185, startPoint y: 20, endPoint x: 183, endPoint y: 46, distance: 26.2
click at [185, 20] on span "Sections" at bounding box center [186, 20] width 15 height 6
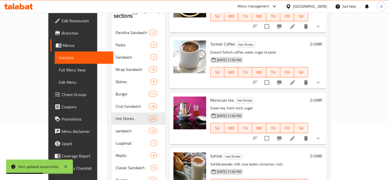
scroll to position [58, 0]
click at [295, 136] on icon at bounding box center [292, 138] width 5 height 5
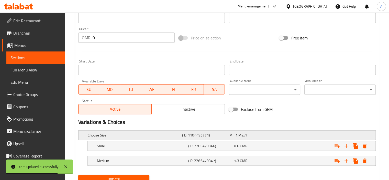
scroll to position [179, 0]
click at [129, 142] on div "Small" at bounding box center [142, 145] width 92 height 7
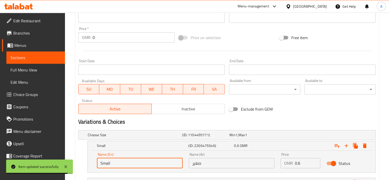
drag, startPoint x: 120, startPoint y: 166, endPoint x: 6, endPoint y: 138, distance: 117.7
click at [6, 138] on div "Edit Restaurant Branches Menus Sections Full Menu View Edit Menu Choice Groups …" at bounding box center [194, 28] width 389 height 390
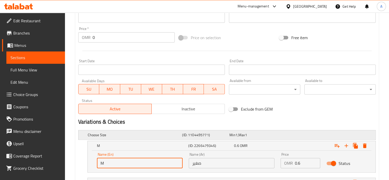
type input "Medium"
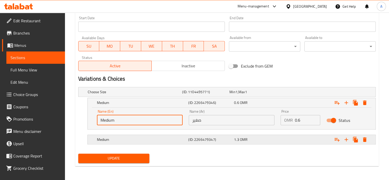
click at [108, 139] on h5 "Medium" at bounding box center [142, 139] width 90 height 5
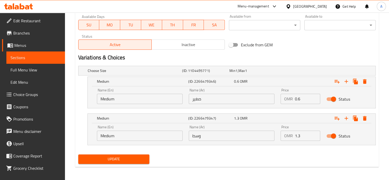
scroll to position [244, 0]
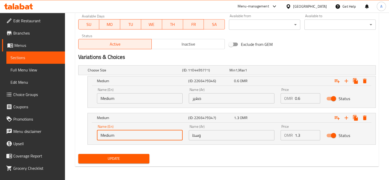
drag, startPoint x: 115, startPoint y: 136, endPoint x: 53, endPoint y: 122, distance: 63.1
type input "Large"
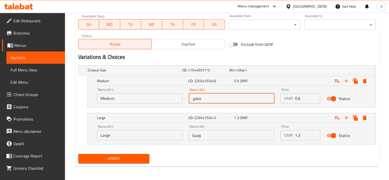
drag, startPoint x: 180, startPoint y: 99, endPoint x: 163, endPoint y: 100, distance: 16.9
click at [165, 100] on div "Name (En) Medium Name (En) Name (Ar) صغير Name (Ar) Price OMR 0.6 Price Status" at bounding box center [232, 96] width 276 height 22
type input "وسط"
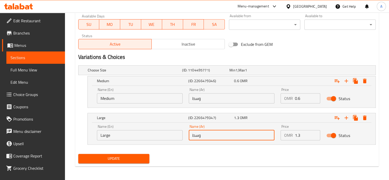
drag, startPoint x: 205, startPoint y: 135, endPoint x: 160, endPoint y: 135, distance: 44.8
click at [160, 135] on div "Name (En) Large Name (En) Name (Ar) وسط Name (Ar) Price OMR 1.3 Price Status" at bounding box center [232, 133] width 276 height 22
type input "كبير"
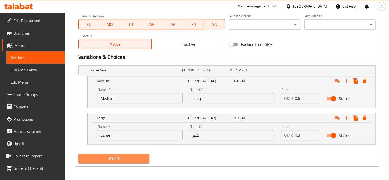
click at [125, 154] on button "Update" at bounding box center [113, 158] width 71 height 9
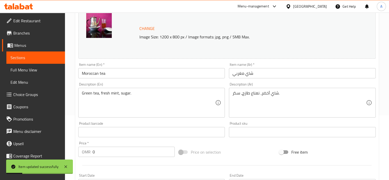
scroll to position [0, 0]
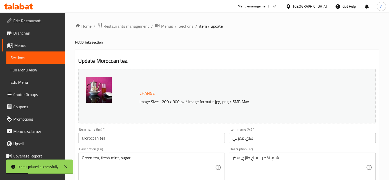
click at [181, 25] on span "Sections" at bounding box center [186, 26] width 15 height 6
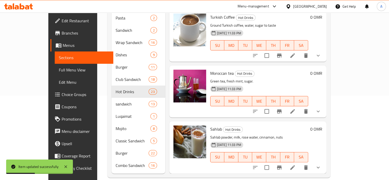
scroll to position [1098, 0]
click at [300, 163] on li at bounding box center [293, 167] width 14 height 9
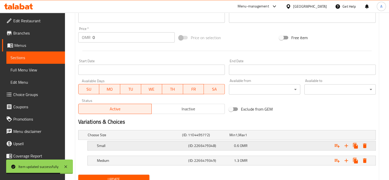
click at [108, 146] on h5 "Small" at bounding box center [142, 145] width 90 height 5
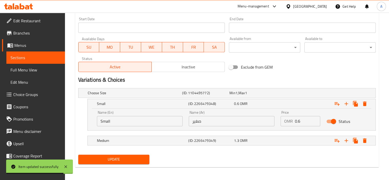
scroll to position [221, 0]
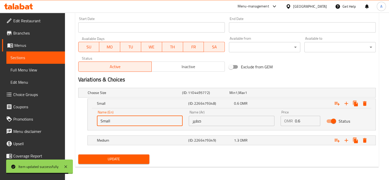
drag, startPoint x: 114, startPoint y: 122, endPoint x: 78, endPoint y: 117, distance: 36.6
click at [78, 117] on div "Choose Size (ID: 1104495772) Min 1 , Max 1 Name (En) Choose Size Name (En) Name…" at bounding box center [227, 119] width 302 height 67
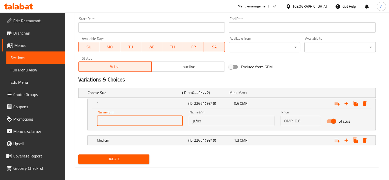
drag, startPoint x: 120, startPoint y: 121, endPoint x: 41, endPoint y: 114, distance: 79.9
type input "Medium"
click at [112, 137] on div "Medium" at bounding box center [142, 140] width 92 height 7
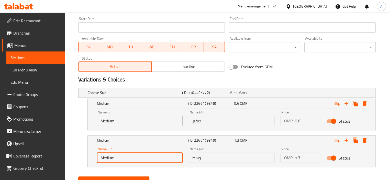
drag, startPoint x: 115, startPoint y: 155, endPoint x: 54, endPoint y: 148, distance: 61.3
type input "Large"
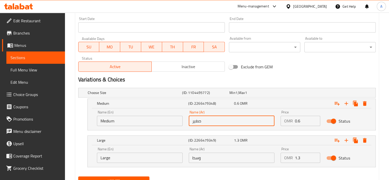
drag, startPoint x: 215, startPoint y: 119, endPoint x: 160, endPoint y: 124, distance: 55.0
click at [162, 122] on div "Name (En) Medium Name (En) Name (Ar) صغير Name (Ar) Price OMR 0.6 Price Status" at bounding box center [232, 118] width 276 height 22
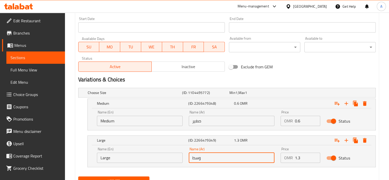
click at [192, 155] on input "وسط" at bounding box center [232, 157] width 86 height 10
click at [204, 122] on input "صغير" at bounding box center [232, 121] width 86 height 10
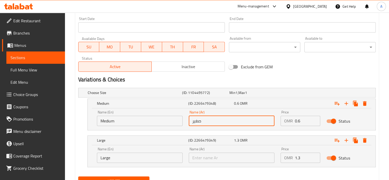
click at [204, 122] on input "صغير" at bounding box center [232, 121] width 86 height 10
paste input "وسط"
type input "وسط"
click at [207, 150] on div "Name (Ar) Name (Ar)" at bounding box center [232, 155] width 86 height 16
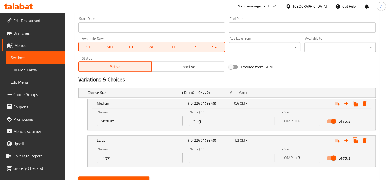
click at [207, 157] on input "text" at bounding box center [232, 157] width 86 height 10
type input "كبير"
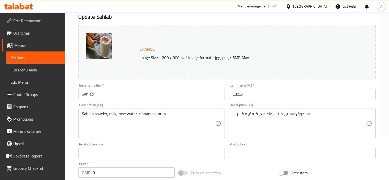
scroll to position [42, 0]
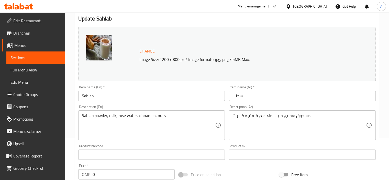
click at [233, 95] on input "سحلب" at bounding box center [302, 96] width 147 height 10
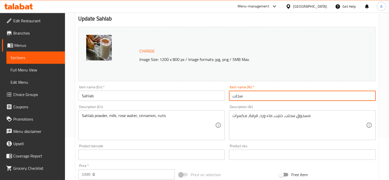
click at [233, 95] on input "سحلب" at bounding box center [302, 96] width 147 height 10
click at [109, 95] on input "Sahlab" at bounding box center [151, 96] width 147 height 10
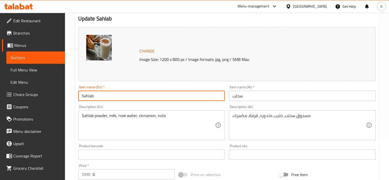
click at [109, 95] on input "Sahlab" at bounding box center [151, 96] width 147 height 10
paste input "e"
type input "Sahleb"
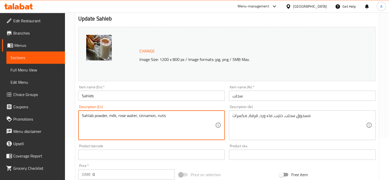
click at [87, 116] on textarea "Sahlab powder, milk, rose water, cinnamon, nuts" at bounding box center [149, 125] width 134 height 24
paste textarea "eb"
type textarea "Sahleb powder, milk, rose water, cinnamon, nuts"
click at [120, 91] on input "Sahleb" at bounding box center [151, 96] width 147 height 10
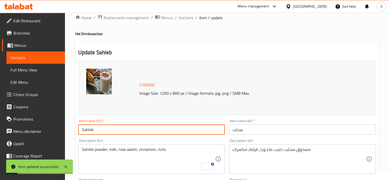
scroll to position [0, 0]
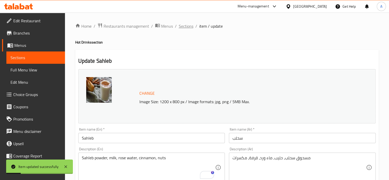
click at [184, 28] on span "Sections" at bounding box center [186, 26] width 15 height 6
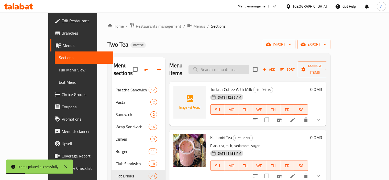
click at [238, 70] on div "Menu items Add Sort Manage items" at bounding box center [247, 69] width 157 height 24
click at [240, 69] on input "search" at bounding box center [219, 69] width 60 height 9
paste input "حليب طازج مع نسكافية"
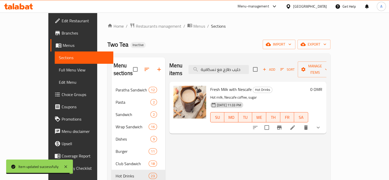
type input "حليب طازج مع نسكافية"
click at [272, 122] on input "checkbox" at bounding box center [266, 127] width 11 height 11
checkbox input "true"
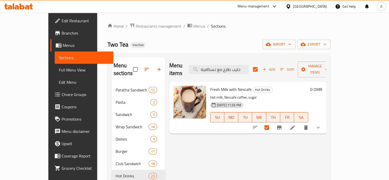
click at [214, 85] on span "Fresh Milk with Nescafe" at bounding box center [230, 89] width 41 height 8
copy h6 "Fresh Milk with Nescafe"
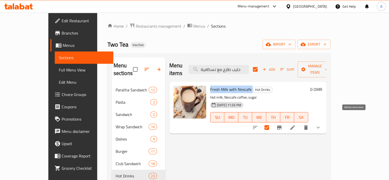
click at [309, 124] on icon "delete" at bounding box center [306, 127] width 6 height 6
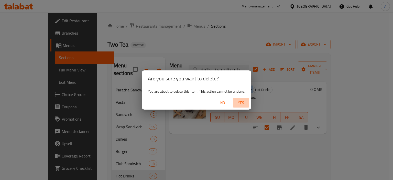
click at [240, 103] on span "Yes" at bounding box center [241, 103] width 12 height 6
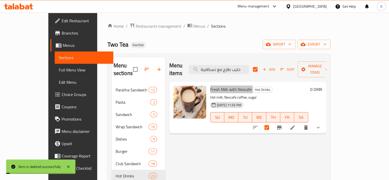
checkbox input "false"
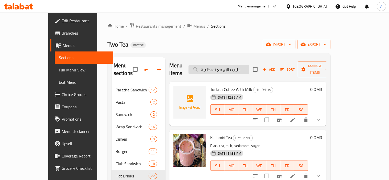
click at [234, 68] on input "حليب طازج مع نسكافية" at bounding box center [219, 69] width 60 height 9
paste input "زعفران"
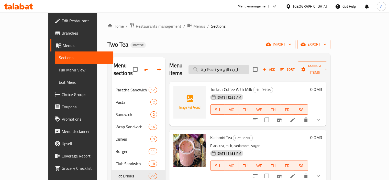
type input "حليب طازج مع زعفران"
checkbox input "true"
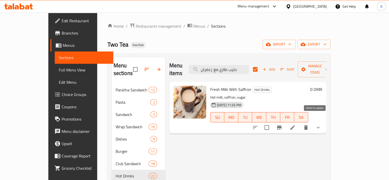
type input "حليب طازج مع زعفران"
click at [272, 122] on input "checkbox" at bounding box center [266, 127] width 11 height 11
checkbox input "true"
checkbox input "false"
click at [211, 85] on span "Fresh Milk With Saffron" at bounding box center [230, 89] width 41 height 8
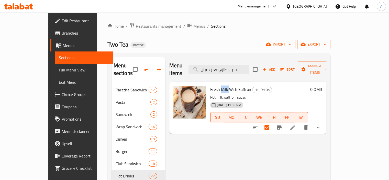
click at [211, 85] on span "Fresh Milk With Saffron" at bounding box center [230, 89] width 41 height 8
copy h6 "Fresh Milk With Saffron"
click at [308, 125] on icon "delete" at bounding box center [306, 127] width 4 height 5
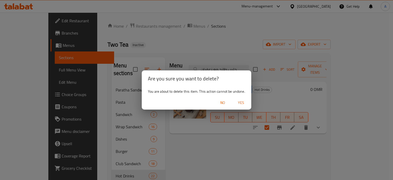
click at [234, 103] on button "Yes" at bounding box center [241, 102] width 16 height 9
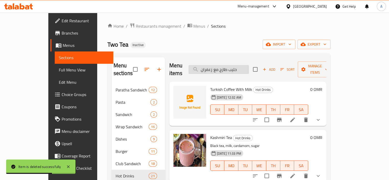
click at [231, 65] on input "حليب طازج مع زعفران" at bounding box center [219, 69] width 60 height 9
paste input "لعسل"
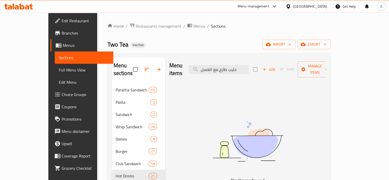
drag, startPoint x: 249, startPoint y: 64, endPoint x: 303, endPoint y: 59, distance: 54.2
click at [303, 59] on div "Menu items حليب طازج مع العسل Add Sort Manage items" at bounding box center [247, 69] width 157 height 24
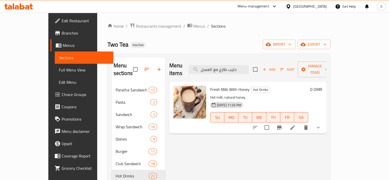
type input "حليب طازج مع العسل"
click at [218, 85] on span "Fresh Milk With Honey" at bounding box center [229, 89] width 39 height 8
copy h6 "Fresh Milk With Honey"
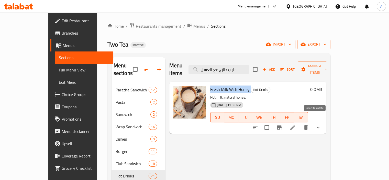
click at [272, 122] on input "checkbox" at bounding box center [266, 127] width 11 height 11
checkbox input "true"
click at [309, 124] on icon "delete" at bounding box center [306, 127] width 6 height 6
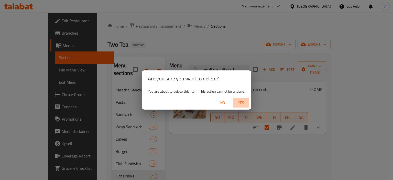
click at [243, 105] on span "Yes" at bounding box center [241, 103] width 12 height 6
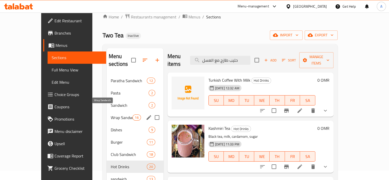
scroll to position [26, 0]
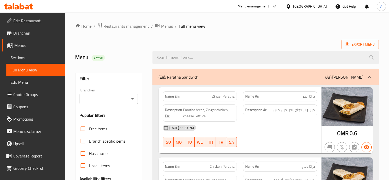
click at [25, 55] on span "Sections" at bounding box center [35, 57] width 50 height 6
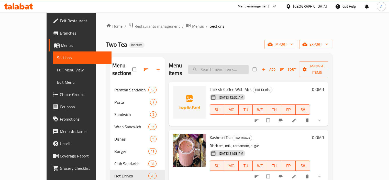
click at [229, 65] on input "search" at bounding box center [218, 69] width 60 height 9
paste input "Fresh Milk With Hone"
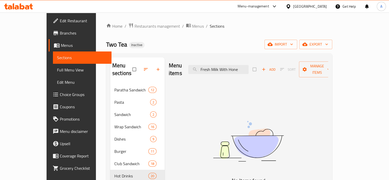
drag, startPoint x: 217, startPoint y: 65, endPoint x: 181, endPoint y: 64, distance: 35.6
click at [183, 64] on div "Menu items Fresh Milk With Hone Add Sort Manage items" at bounding box center [248, 69] width 159 height 24
click at [249, 67] on input "Fresh Milk With Hone" at bounding box center [218, 69] width 60 height 9
click at [229, 69] on input "Fresh Milk With Hone" at bounding box center [218, 69] width 60 height 9
click at [229, 70] on input "Fresh Milk With Hone" at bounding box center [218, 69] width 60 height 9
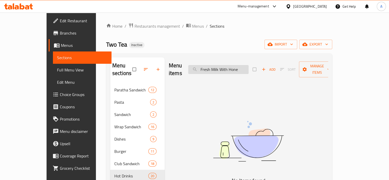
click at [229, 70] on input "Fresh Milk With Hone" at bounding box center [218, 69] width 60 height 9
paste input "Nescaf"
click at [229, 65] on input "Nescafe" at bounding box center [218, 69] width 60 height 9
paste input "Horlicks"
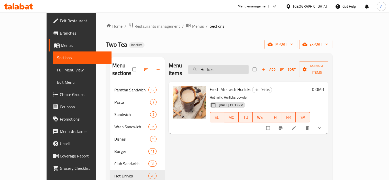
click at [240, 65] on input "Horlicks" at bounding box center [218, 69] width 60 height 9
paste input "Fresh Milk with Nescafe"
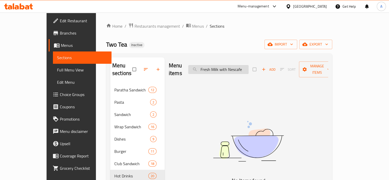
click at [232, 69] on input "Fresh Milk with Nescafe" at bounding box center [218, 69] width 60 height 9
paste input "With Saffro"
click at [238, 65] on input "Fresh Milk With Saffro" at bounding box center [218, 69] width 60 height 9
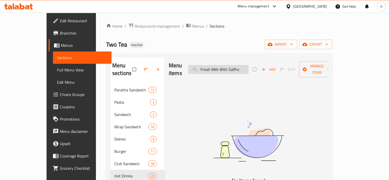
click at [238, 65] on input "Fresh Milk With Saffro" at bounding box center [218, 69] width 60 height 9
paste input "Hone"
click at [238, 65] on input "Fresh Milk With Hone" at bounding box center [218, 69] width 60 height 9
click at [235, 65] on input "Fresh Milk With Hone" at bounding box center [218, 69] width 60 height 9
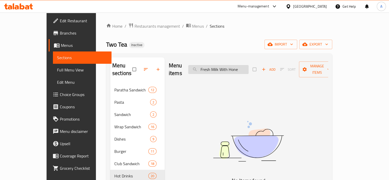
click at [235, 65] on input "Fresh Milk With Hone" at bounding box center [218, 69] width 60 height 9
paste input "Turkish Coffe"
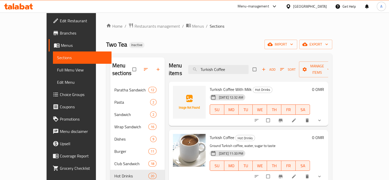
type input "Turkish Coffee"
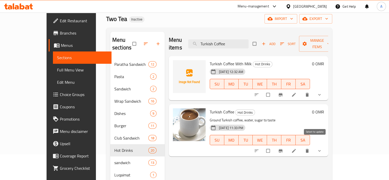
click at [274, 146] on input "checkbox" at bounding box center [268, 151] width 11 height 10
checkbox input "true"
click at [309, 149] on icon "delete" at bounding box center [307, 151] width 3 height 4
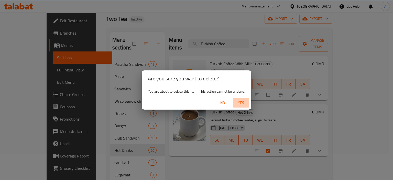
click at [237, 102] on span "Yes" at bounding box center [241, 103] width 12 height 6
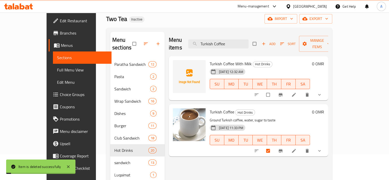
checkbox input "false"
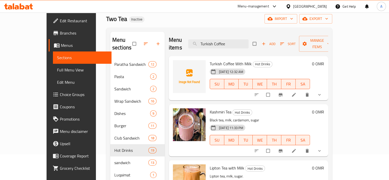
drag, startPoint x: 23, startPoint y: 69, endPoint x: 65, endPoint y: 2, distance: 79.3
click at [57, 69] on span "Full Menu View" at bounding box center [82, 70] width 50 height 6
